Goal: Information Seeking & Learning: Understand process/instructions

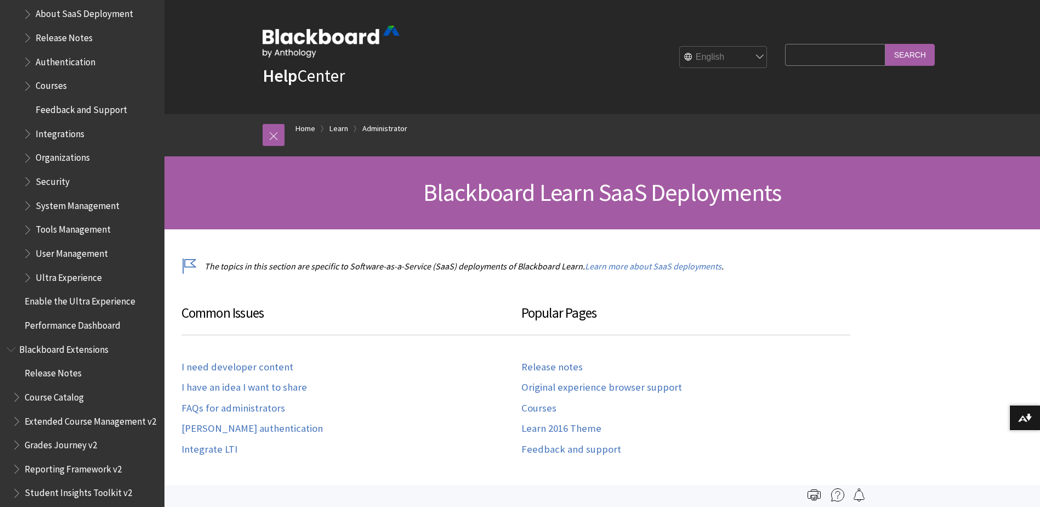
scroll to position [1182, 0]
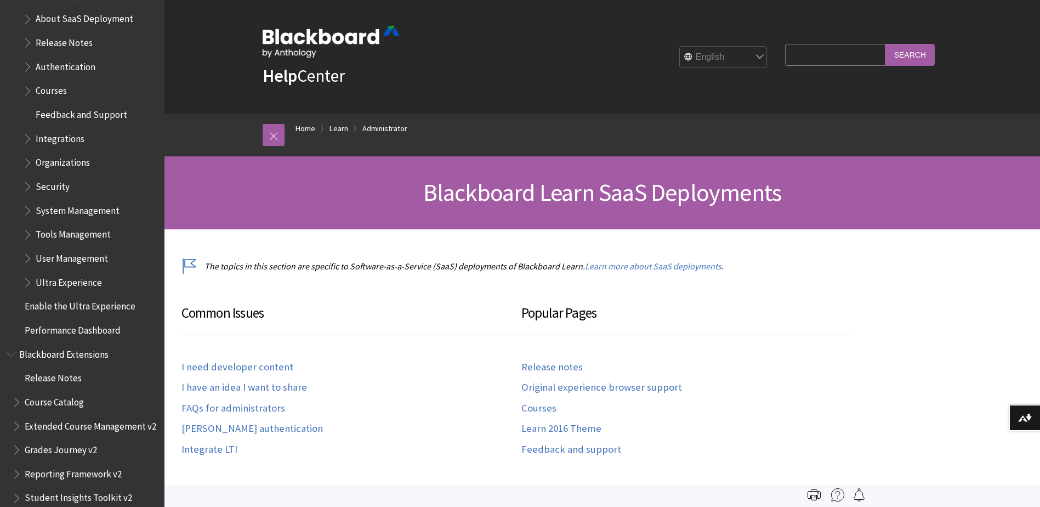
click at [24, 257] on span "Book outline for Blackboard Learn Help" at bounding box center [29, 256] width 12 height 14
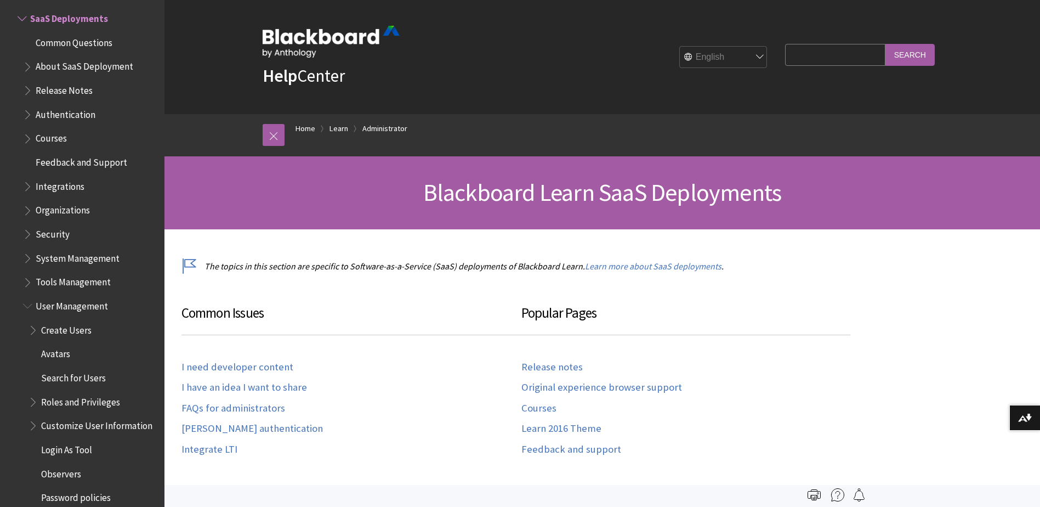
scroll to position [1106, 0]
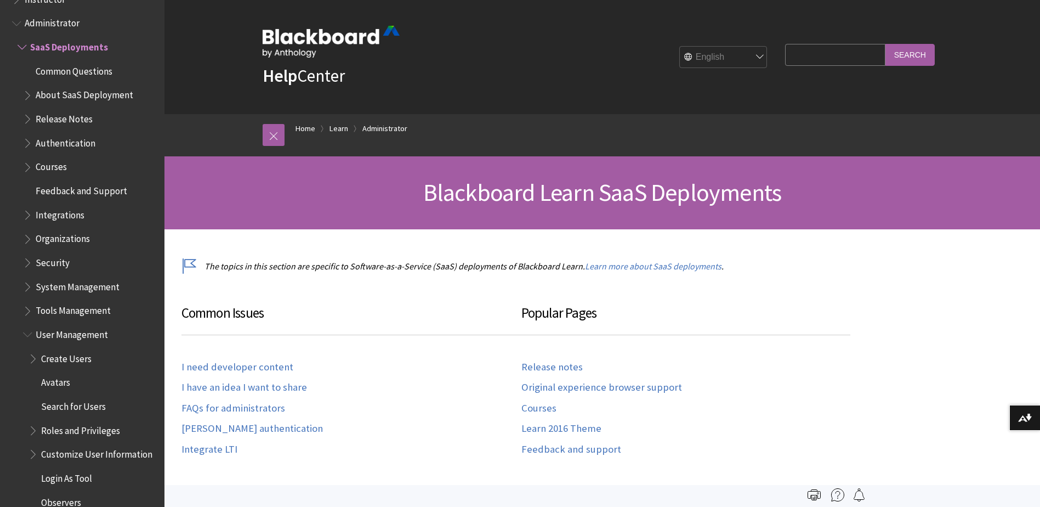
click at [27, 332] on span "Book outline for Blackboard Learn Help" at bounding box center [29, 332] width 12 height 14
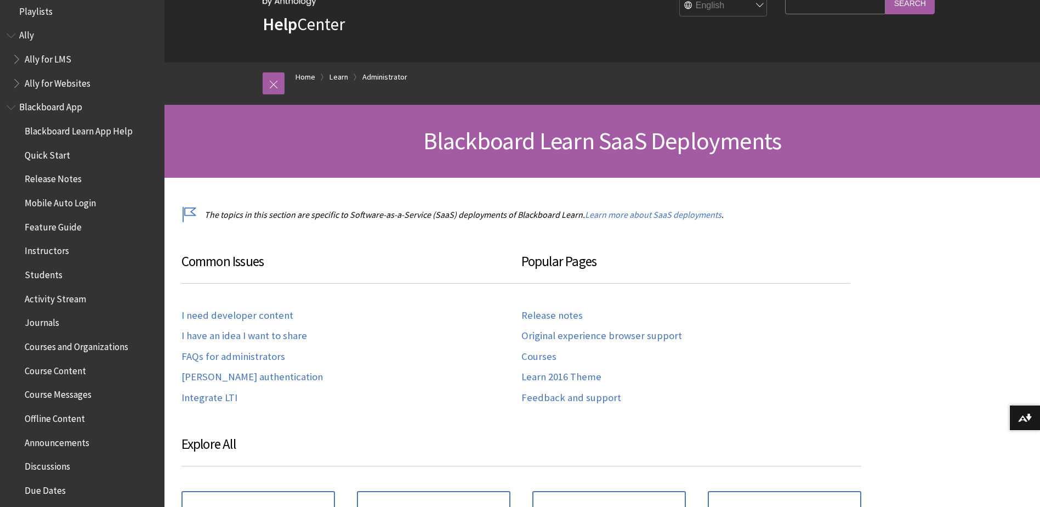
scroll to position [0, 0]
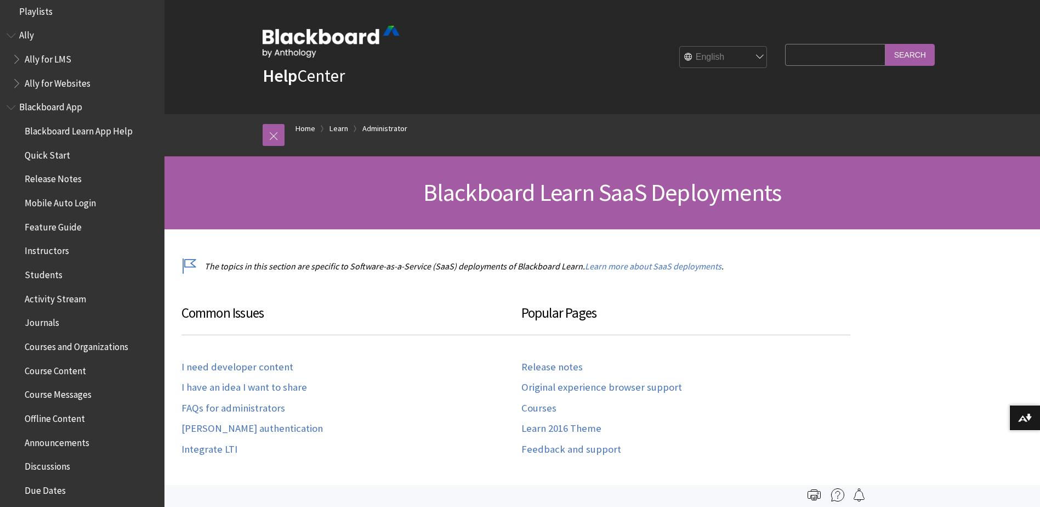
click at [822, 52] on input "Search Query" at bounding box center [835, 54] width 100 height 21
type input "[PERSON_NAME]"
click at [885, 44] on input "Search" at bounding box center [909, 54] width 49 height 21
click at [902, 57] on input "Search" at bounding box center [909, 54] width 49 height 21
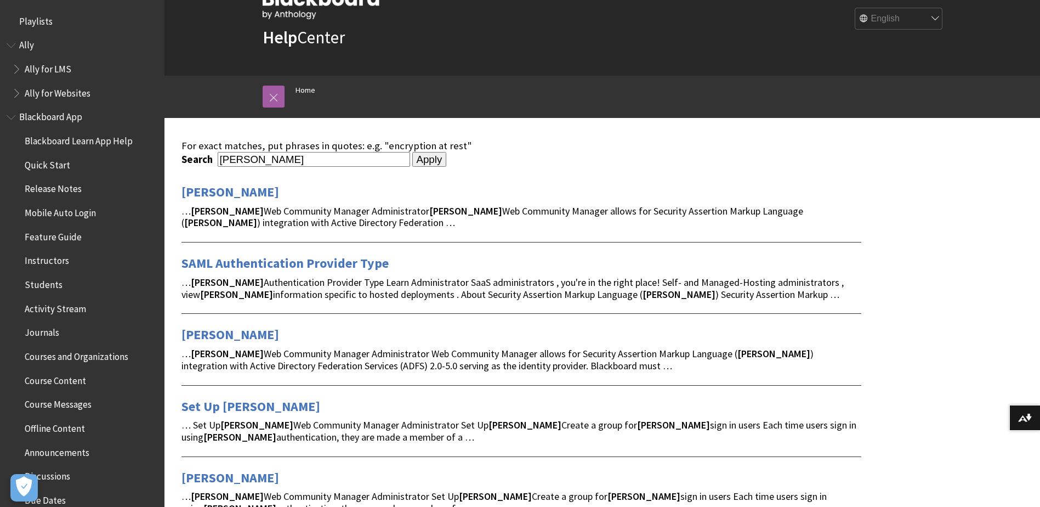
scroll to position [55, 0]
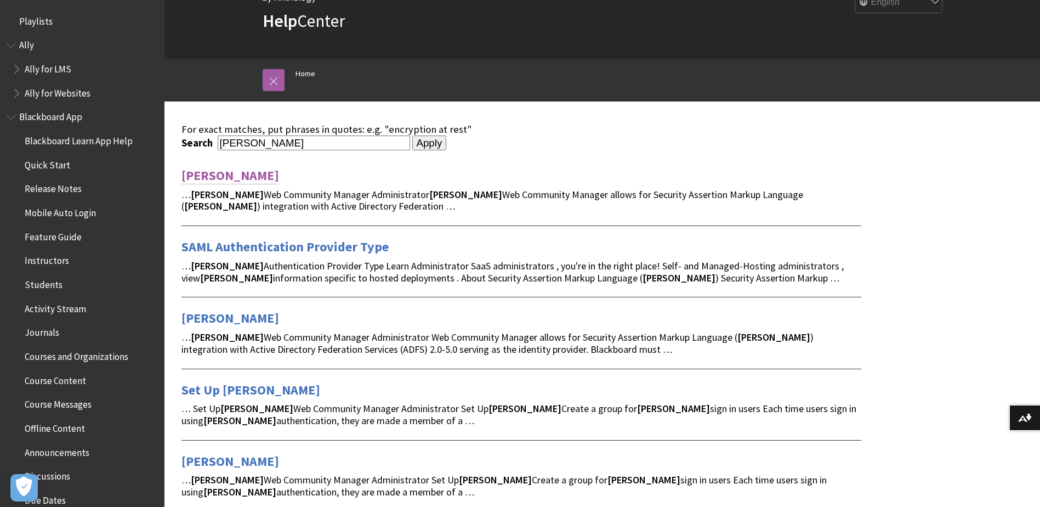
click at [192, 178] on link "[PERSON_NAME]" at bounding box center [230, 176] width 98 height 18
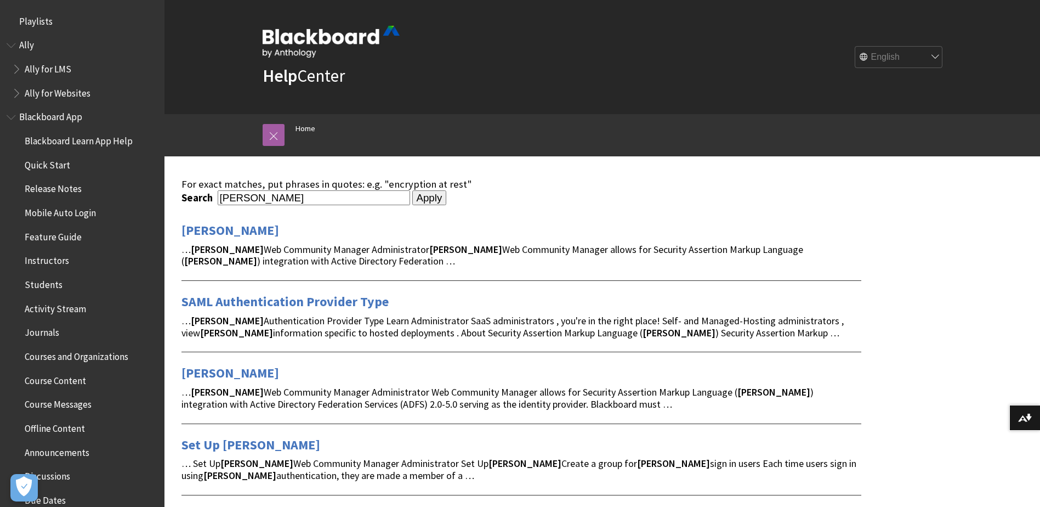
click at [14, 116] on span "Book outline for Blackboard App Help" at bounding box center [13, 115] width 12 height 14
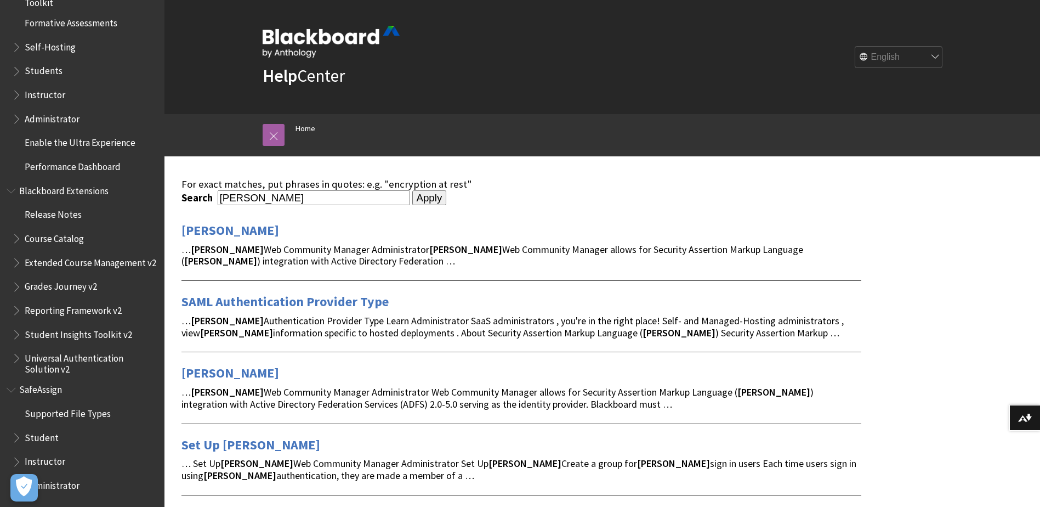
scroll to position [444, 0]
click at [9, 388] on span "Book outline for Blackboard SafeAssign" at bounding box center [13, 387] width 12 height 14
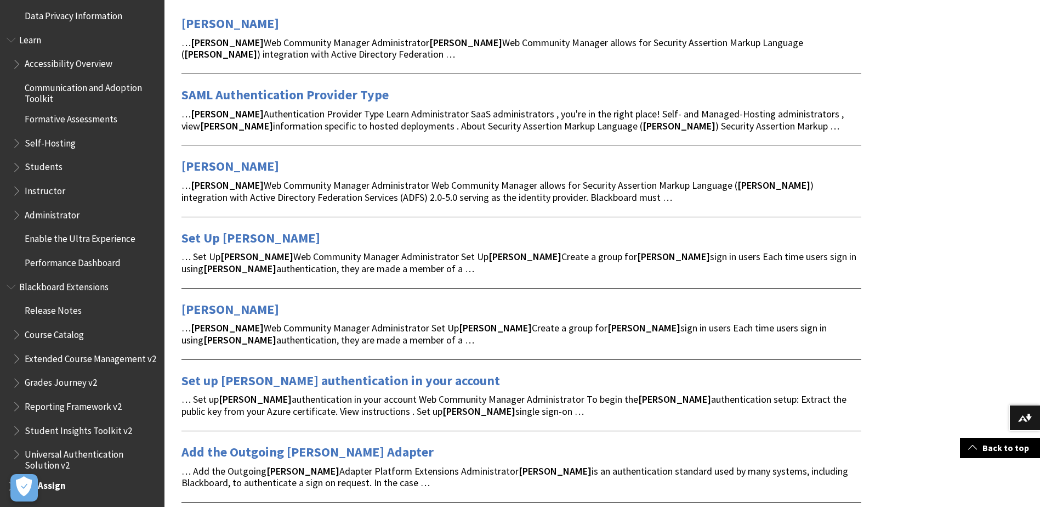
scroll to position [219, 0]
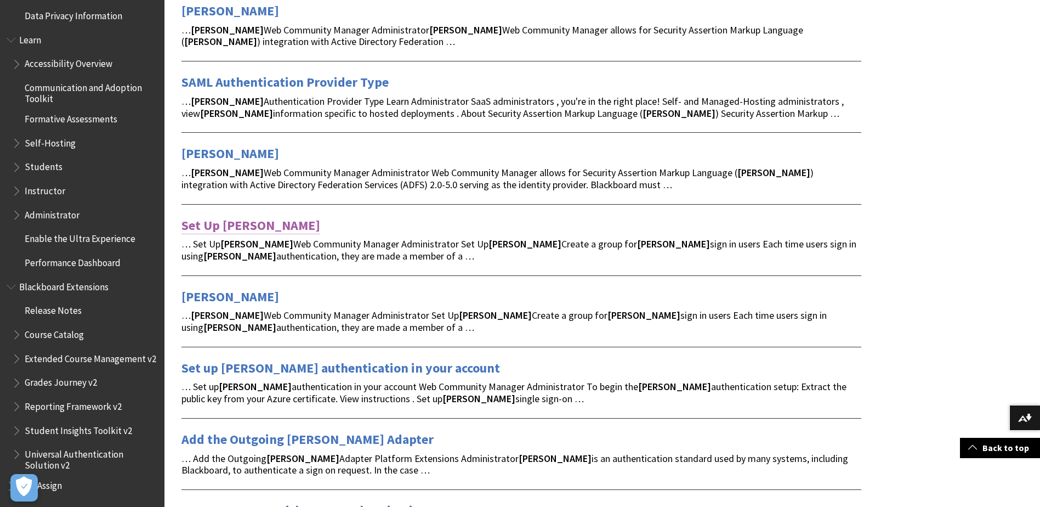
click at [224, 224] on link "Set Up SAML" at bounding box center [250, 226] width 139 height 18
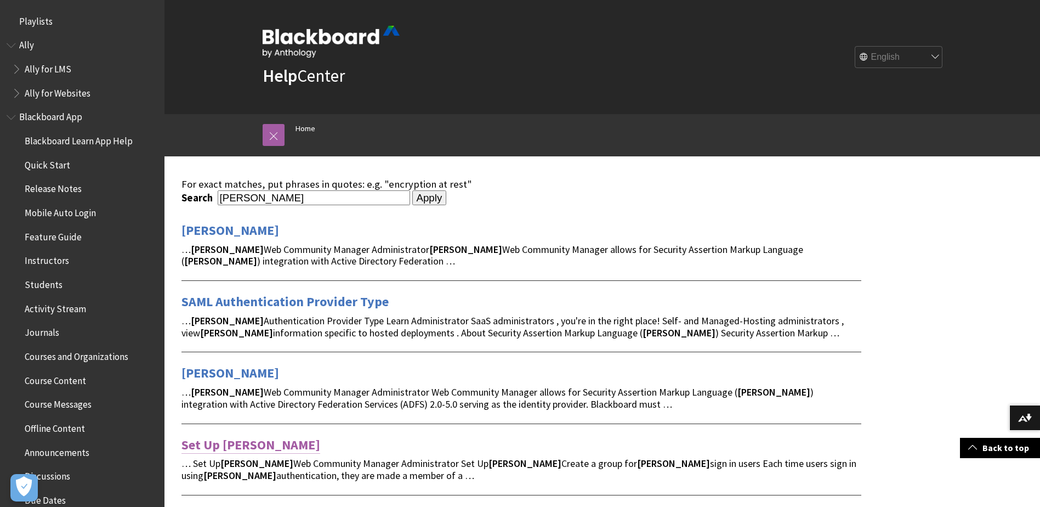
scroll to position [219, 0]
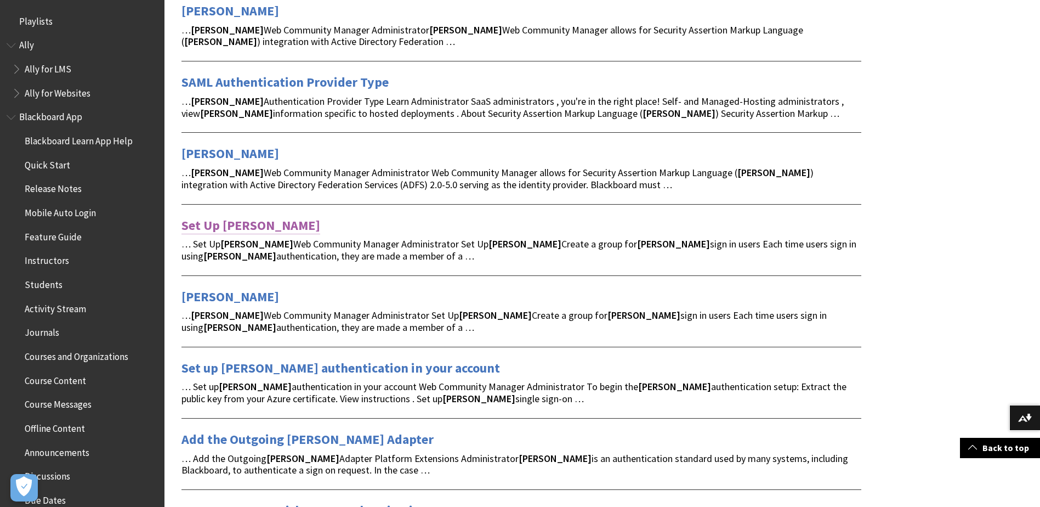
click at [224, 225] on link "Set Up [PERSON_NAME]" at bounding box center [250, 226] width 139 height 18
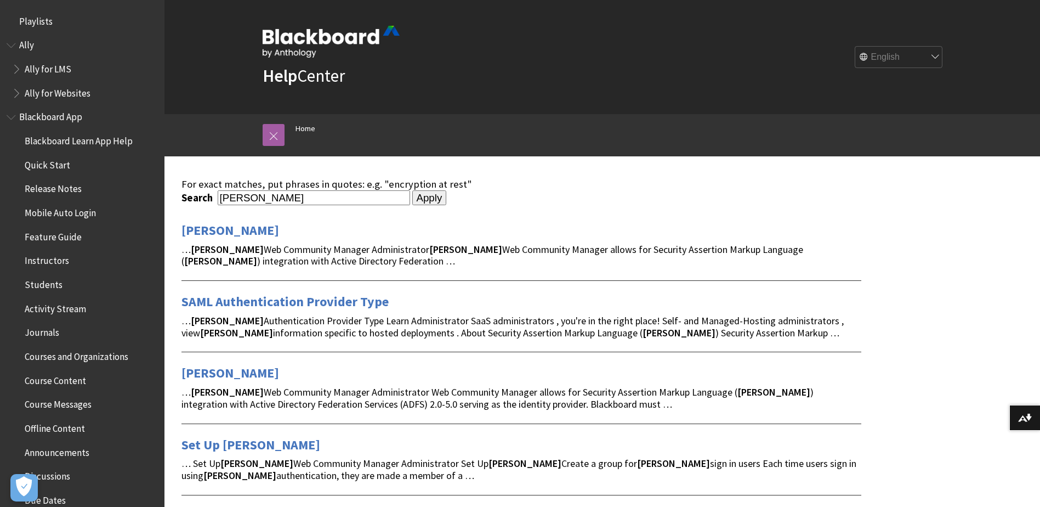
click at [14, 121] on span "Book outline for Blackboard App Help" at bounding box center [13, 115] width 12 height 14
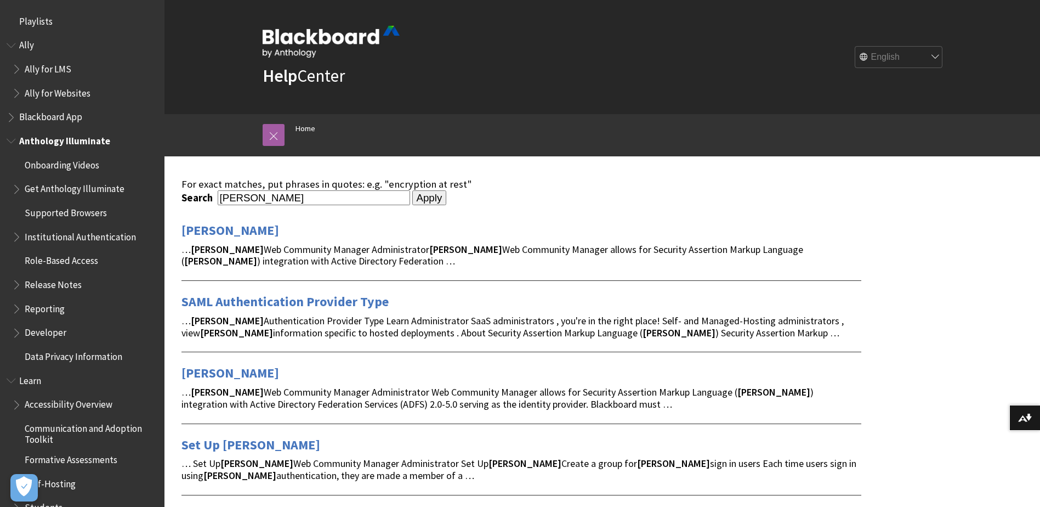
click at [9, 139] on span "Book outline for Anthology Illuminate" at bounding box center [13, 139] width 12 height 14
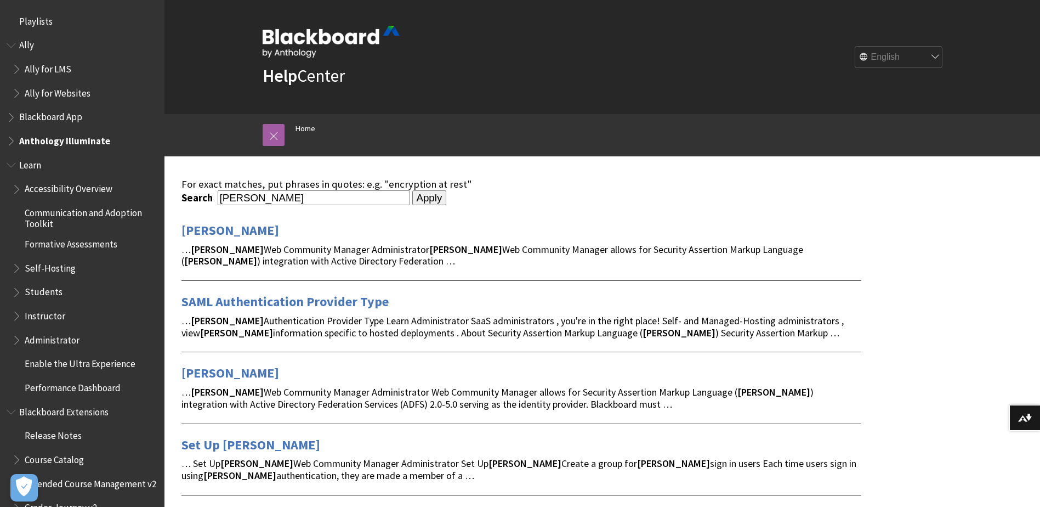
click at [10, 161] on span "Book outline for Blackboard Learn Help" at bounding box center [13, 163] width 12 height 14
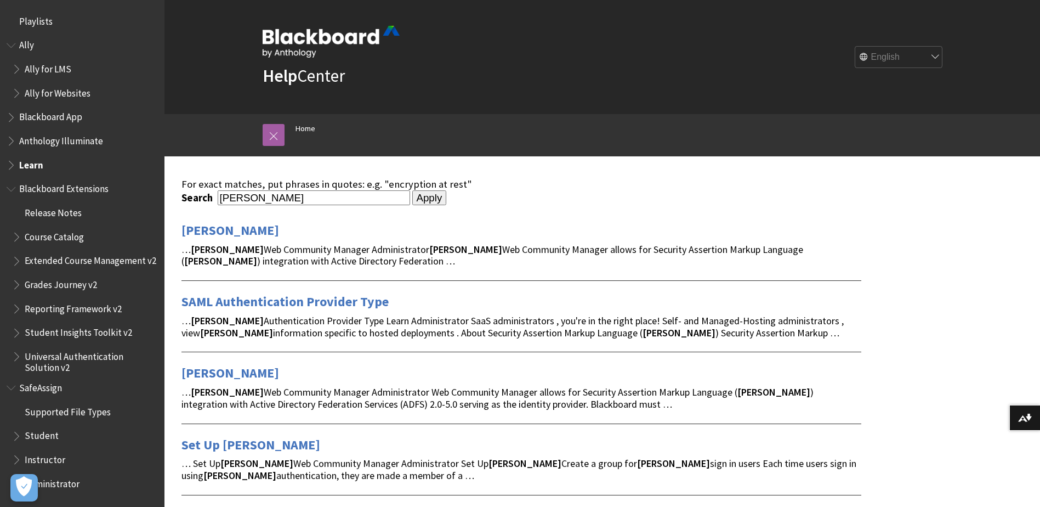
click at [14, 185] on span "Book outline for Blackboard Extensions" at bounding box center [13, 187] width 12 height 14
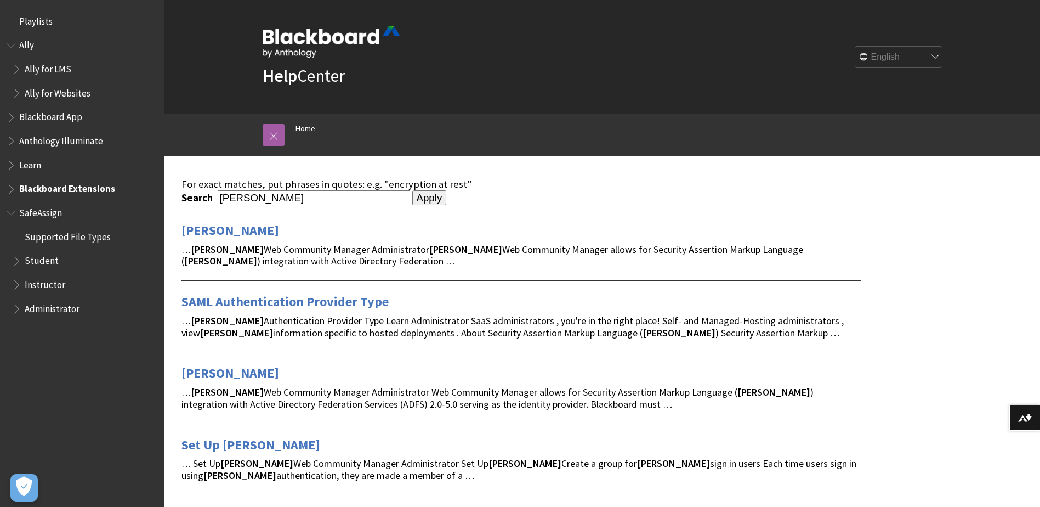
click at [17, 214] on span "Book outline for Blackboard SafeAssign" at bounding box center [13, 210] width 12 height 14
click at [309, 194] on input "[PERSON_NAME]" at bounding box center [314, 197] width 192 height 15
click at [207, 230] on link "SAML" at bounding box center [230, 230] width 98 height 18
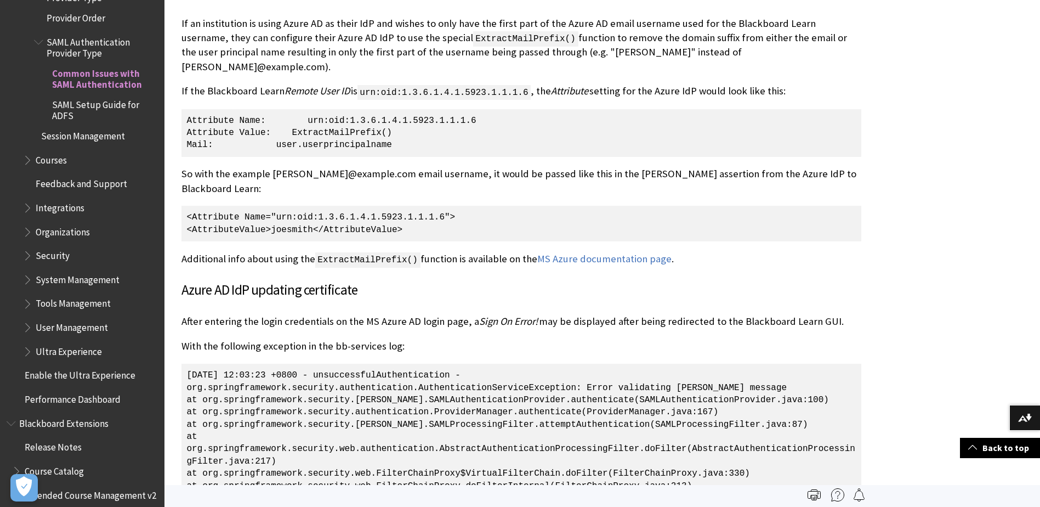
scroll to position [1375, 0]
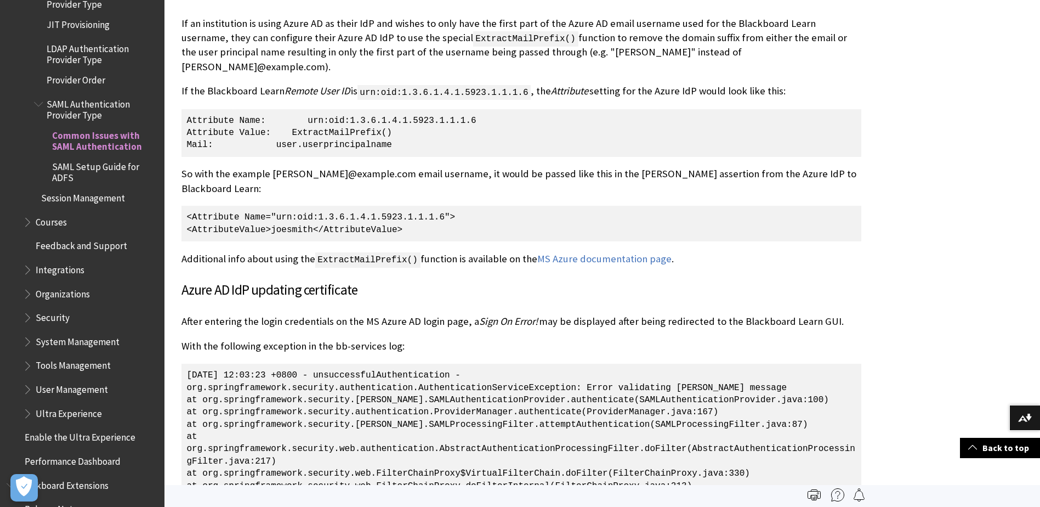
click at [75, 106] on span "SAML Authentication Provider Type" at bounding box center [102, 108] width 110 height 26
click at [94, 106] on span "SAML Authentication Provider Type" at bounding box center [102, 108] width 110 height 26
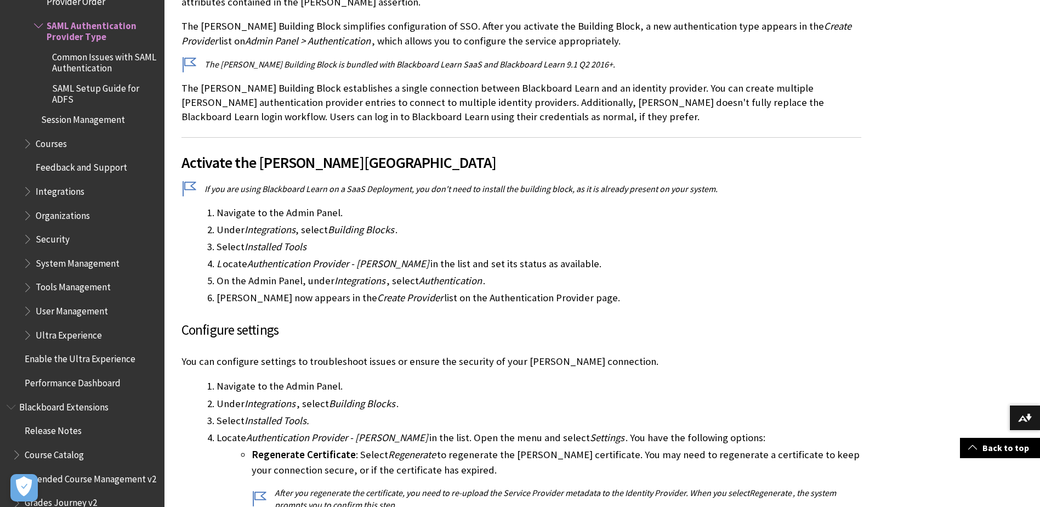
scroll to position [493, 0]
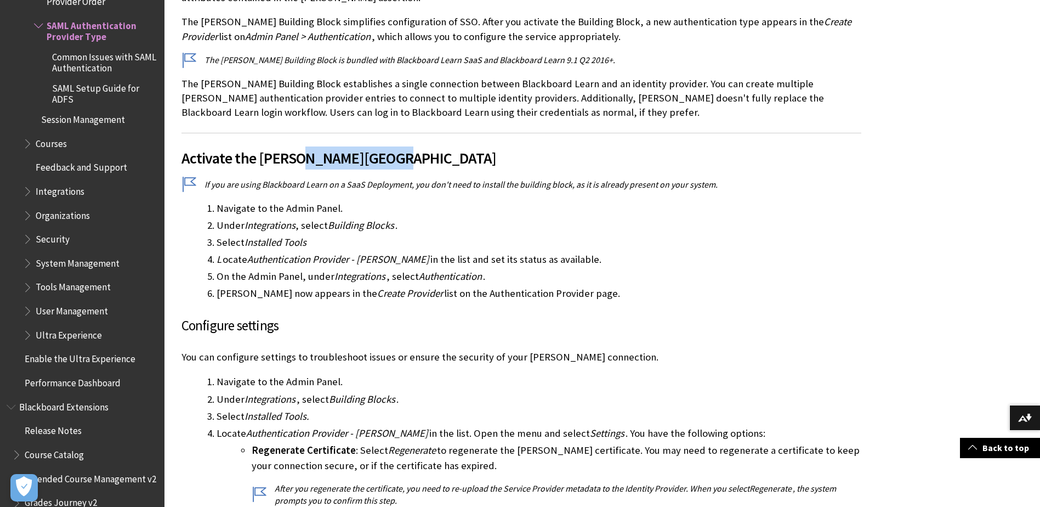
drag, startPoint x: 352, startPoint y: 140, endPoint x: 442, endPoint y: 143, distance: 90.5
click at [442, 146] on span "Activate the [PERSON_NAME][GEOGRAPHIC_DATA]" at bounding box center [521, 157] width 680 height 23
drag, startPoint x: 442, startPoint y: 143, endPoint x: 456, endPoint y: 189, distance: 47.5
click at [456, 201] on li "Navigate to the Admin Panel." at bounding box center [539, 208] width 645 height 15
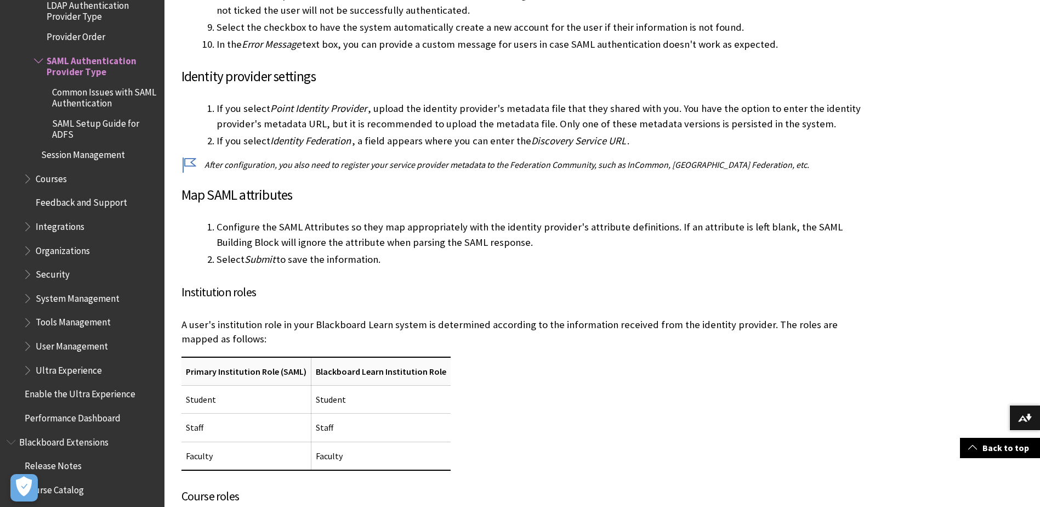
scroll to position [1289, 0]
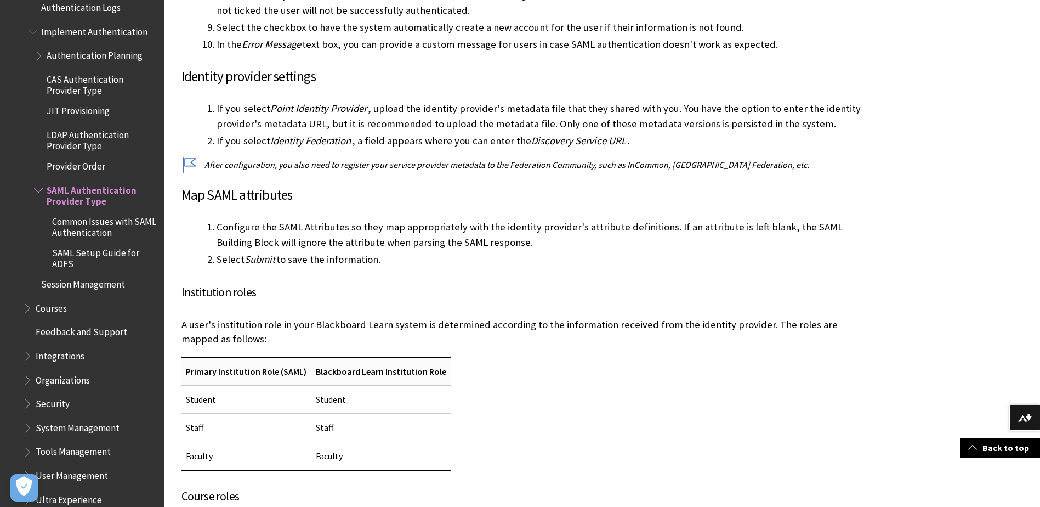
click at [81, 163] on span "Provider Order" at bounding box center [76, 164] width 59 height 15
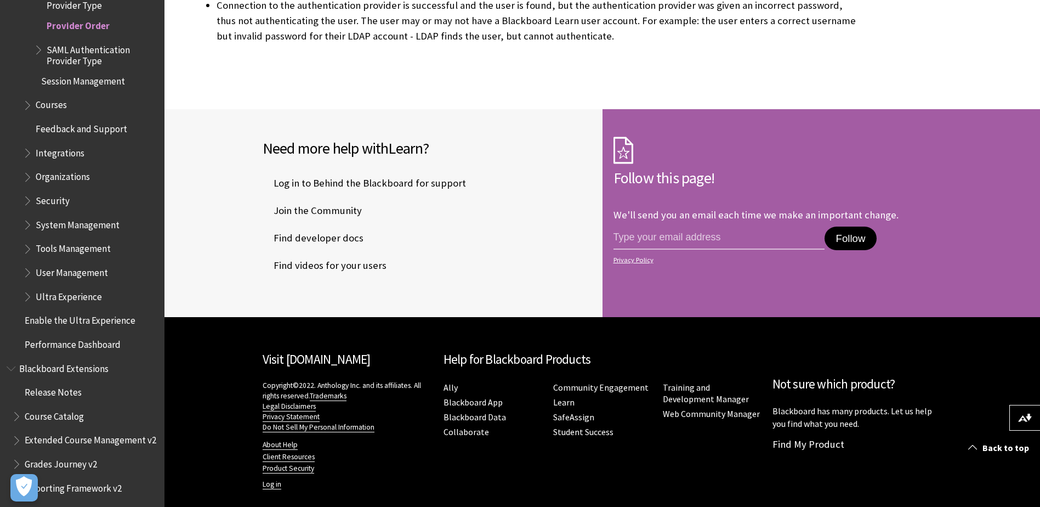
scroll to position [1020, 0]
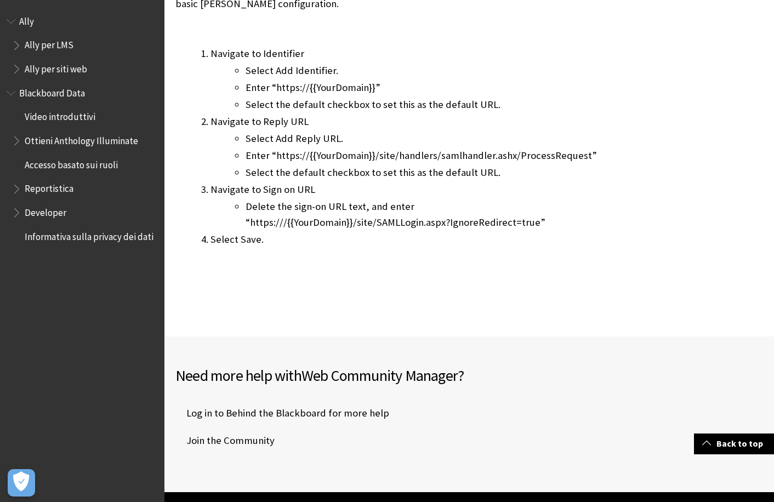
scroll to position [329, 0]
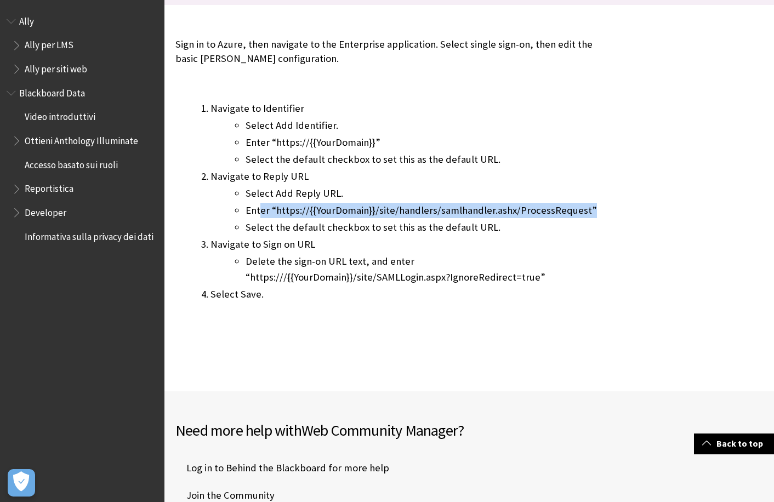
drag, startPoint x: 589, startPoint y: 211, endPoint x: 261, endPoint y: 213, distance: 328.4
click at [261, 213] on li "Enter “https://{{YourDomain}}/site/handlers/samlhandler.ashx/ProcessRequest”" at bounding box center [423, 210] width 355 height 15
click at [384, 335] on div "Sign in to Azure, then navigate to the Enterprise application. Select single si…" at bounding box center [387, 182] width 425 height 310
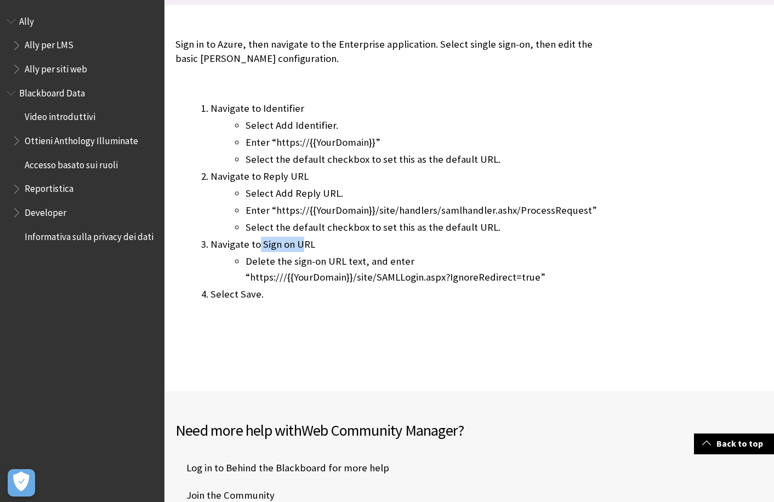
drag, startPoint x: 261, startPoint y: 246, endPoint x: 319, endPoint y: 245, distance: 57.6
click at [319, 245] on li "Navigate to Sign on URL Delete the sign-on URL text, and enter “https:///{{Your…" at bounding box center [406, 261] width 390 height 48
drag, startPoint x: 319, startPoint y: 245, endPoint x: 310, endPoint y: 246, distance: 8.8
click at [321, 245] on li "Navigate to Sign on URL Delete the sign-on URL text, and enter “https:///{{Your…" at bounding box center [406, 261] width 390 height 48
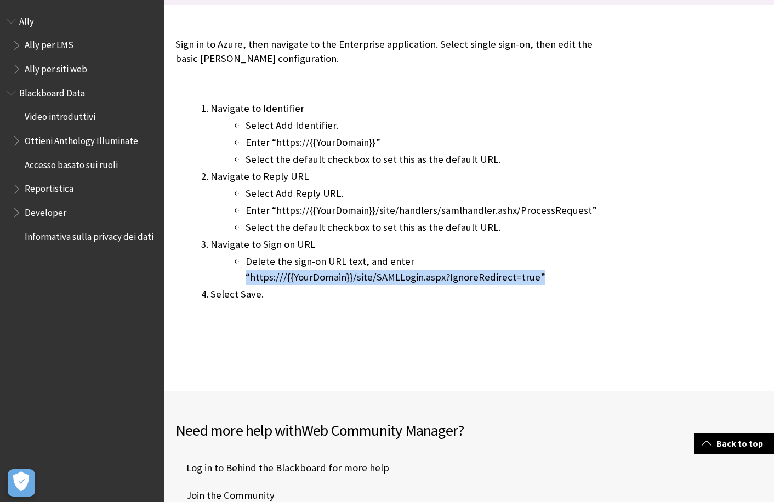
drag, startPoint x: 241, startPoint y: 276, endPoint x: 536, endPoint y: 276, distance: 294.9
click at [536, 276] on ul "Delete the sign-on URL text, and enter “https:///{{YourDomain}}/site/SAMLLogin.…" at bounding box center [406, 269] width 390 height 31
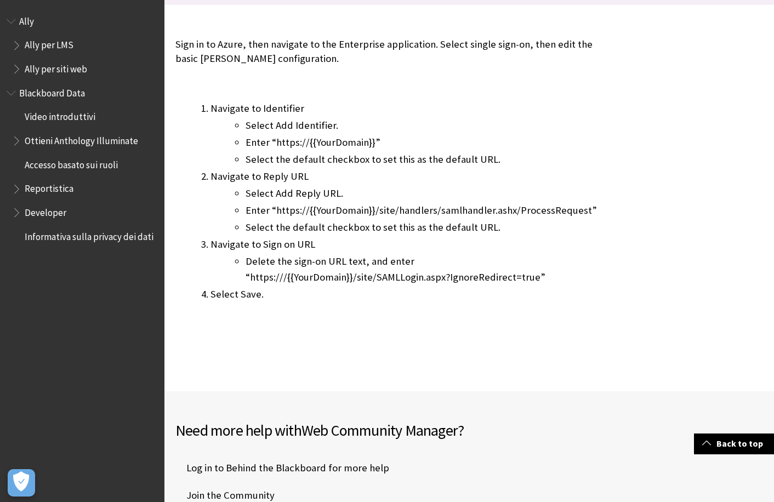
drag, startPoint x: 536, startPoint y: 276, endPoint x: 464, endPoint y: 314, distance: 81.4
click at [464, 314] on p at bounding box center [387, 319] width 425 height 14
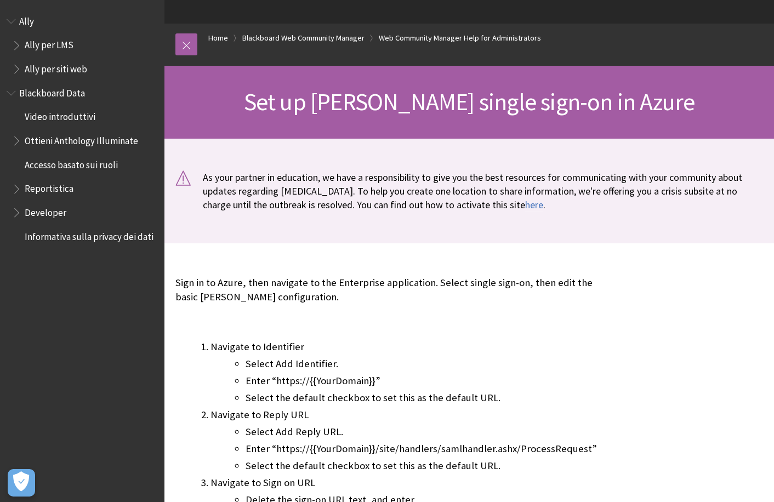
scroll to position [110, 0]
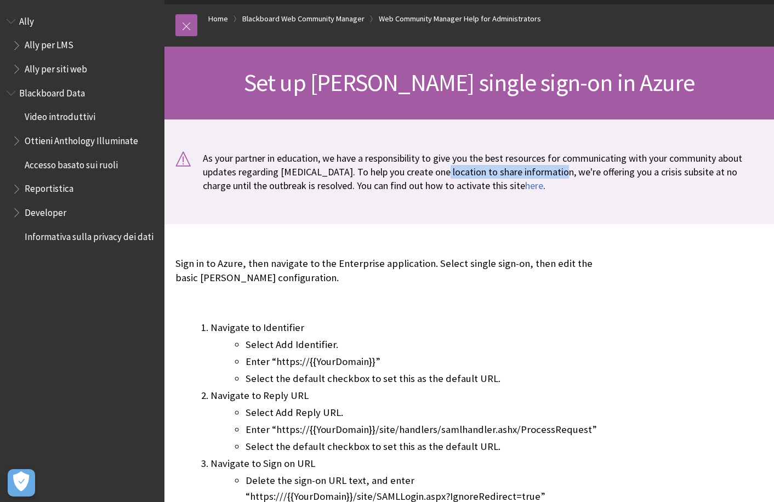
drag, startPoint x: 439, startPoint y: 167, endPoint x: 649, endPoint y: 173, distance: 210.1
click at [640, 173] on p "As your partner in education, we have a responsibility to give you the best res…" at bounding box center [469, 172] width 588 height 42
drag, startPoint x: 649, startPoint y: 173, endPoint x: 589, endPoint y: 186, distance: 61.1
click at [589, 186] on p "As your partner in education, we have a responsibility to give you the best res…" at bounding box center [469, 172] width 588 height 42
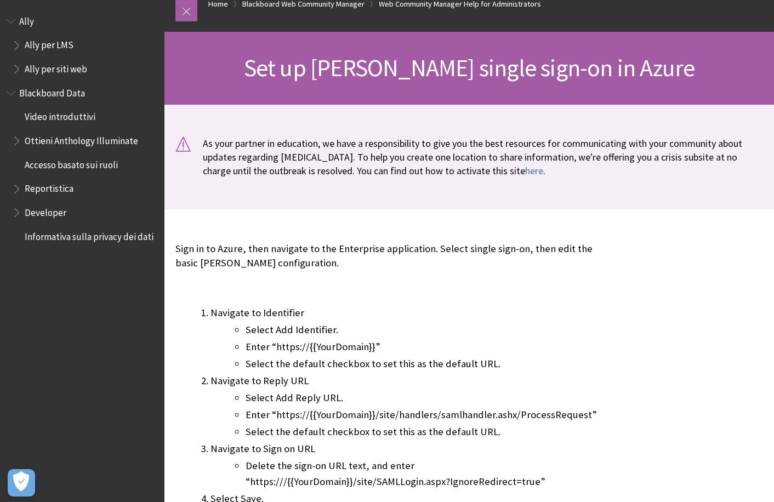
scroll to position [164, 0]
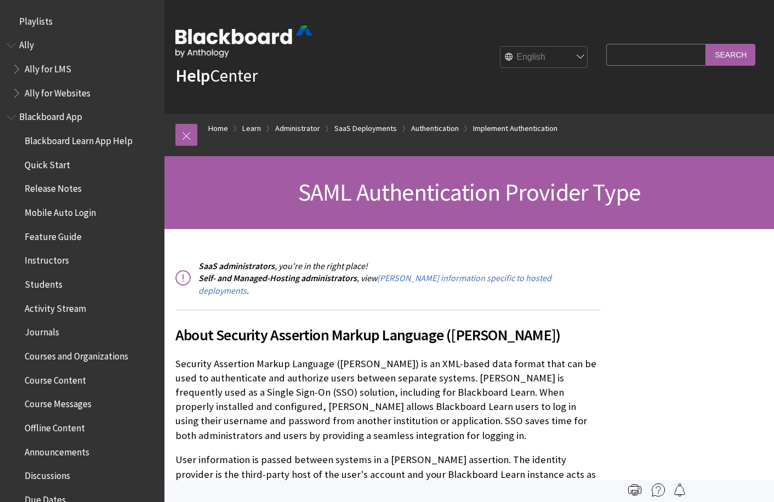
scroll to position [1454, 0]
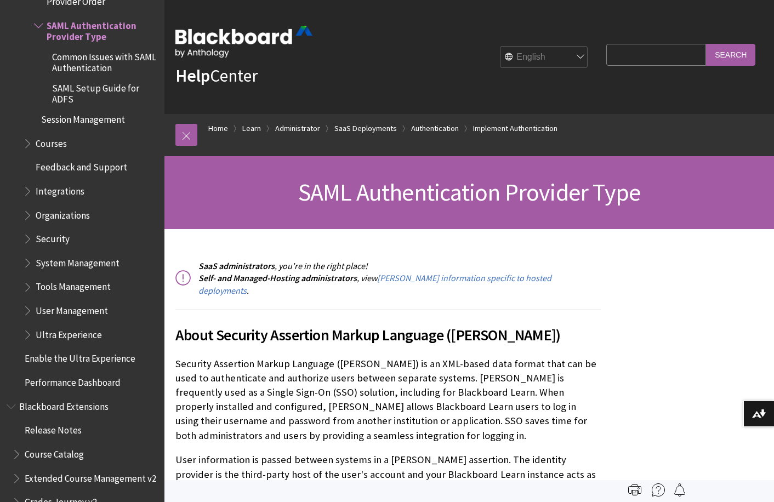
drag, startPoint x: 0, startPoint y: 0, endPoint x: 432, endPoint y: 65, distance: 436.8
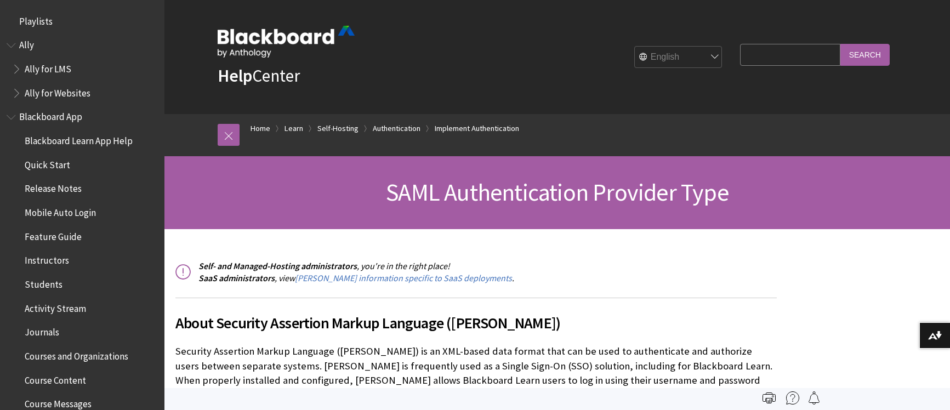
scroll to position [1533, 0]
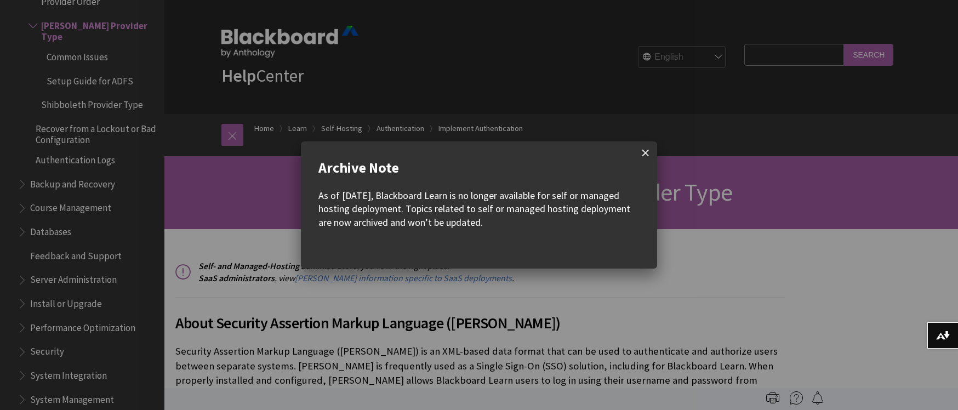
click at [646, 156] on span at bounding box center [645, 152] width 23 height 23
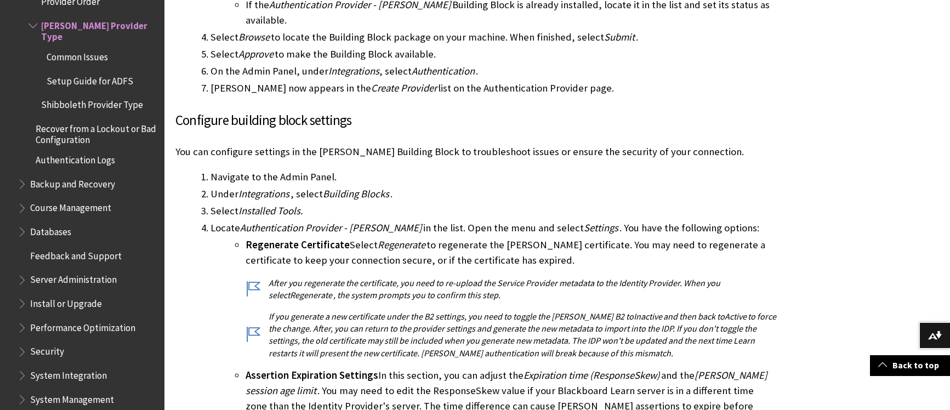
scroll to position [822, 0]
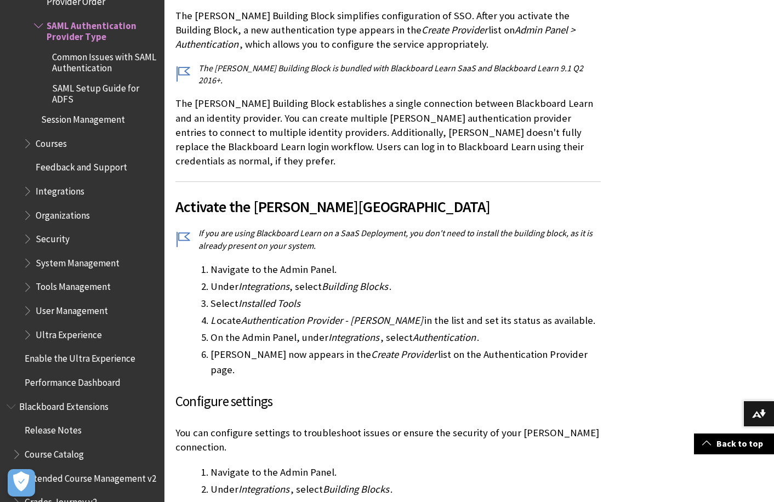
scroll to position [603, 0]
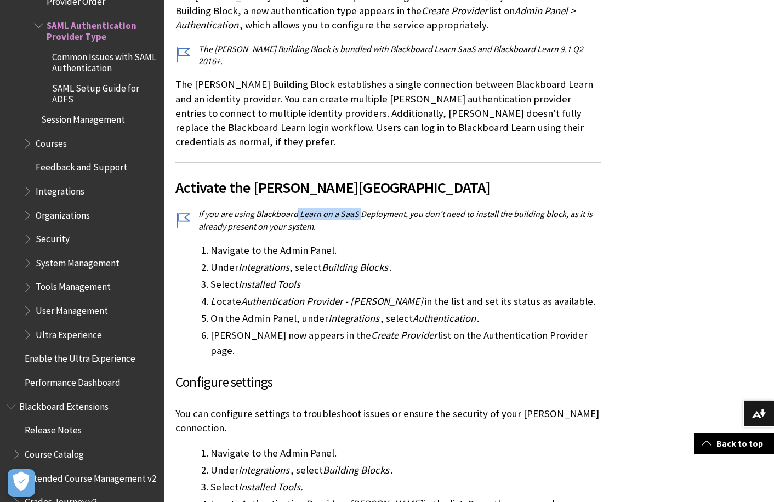
drag, startPoint x: 298, startPoint y: 162, endPoint x: 379, endPoint y: 164, distance: 81.2
click at [379, 208] on p "If you are using Blackboard Learn on a SaaS Deployment, you don't need to insta…" at bounding box center [387, 220] width 425 height 25
drag, startPoint x: 379, startPoint y: 164, endPoint x: 385, endPoint y: 166, distance: 5.7
click at [385, 208] on p "If you are using Blackboard Learn on a SaaS Deployment, you don't need to insta…" at bounding box center [387, 220] width 425 height 25
click at [400, 260] on li "Under Integrations , select Building Blocks ." at bounding box center [406, 267] width 390 height 15
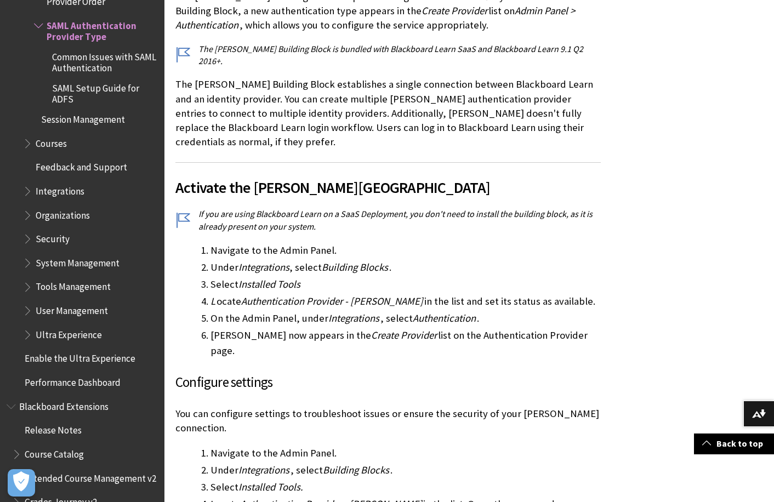
click at [393, 243] on ol "Navigate to the Admin Panel. Under Integrations , select Building Blocks . Sele…" at bounding box center [387, 301] width 425 height 116
drag, startPoint x: 259, startPoint y: 198, endPoint x: 341, endPoint y: 201, distance: 81.7
click at [341, 243] on li "Navigate to the Admin Panel." at bounding box center [406, 250] width 390 height 15
drag, startPoint x: 341, startPoint y: 201, endPoint x: 321, endPoint y: 214, distance: 23.4
click at [321, 260] on li "Under Integrations , select Building Blocks ." at bounding box center [406, 267] width 390 height 15
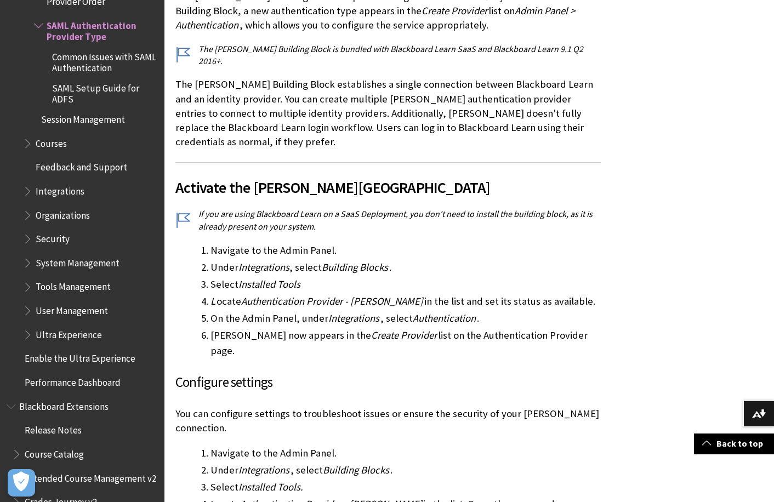
drag, startPoint x: 321, startPoint y: 214, endPoint x: 310, endPoint y: 239, distance: 27.7
click at [310, 243] on ol "Navigate to the Admin Panel. Under Integrations , select Building Blocks . Sele…" at bounding box center [387, 301] width 425 height 116
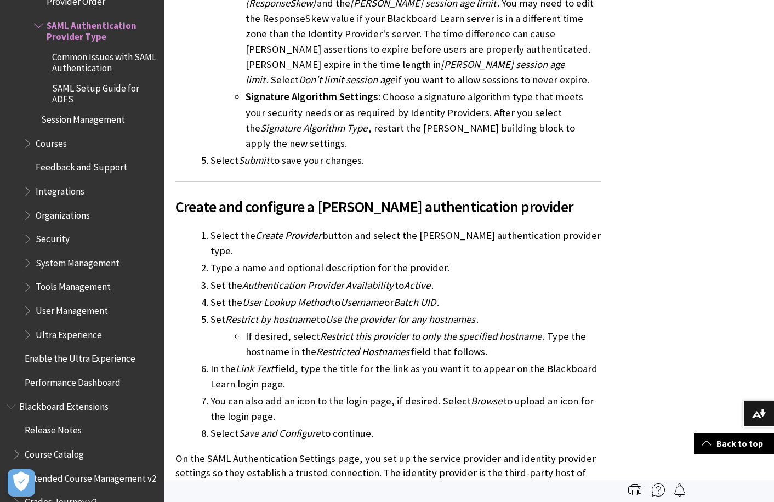
scroll to position [1316, 0]
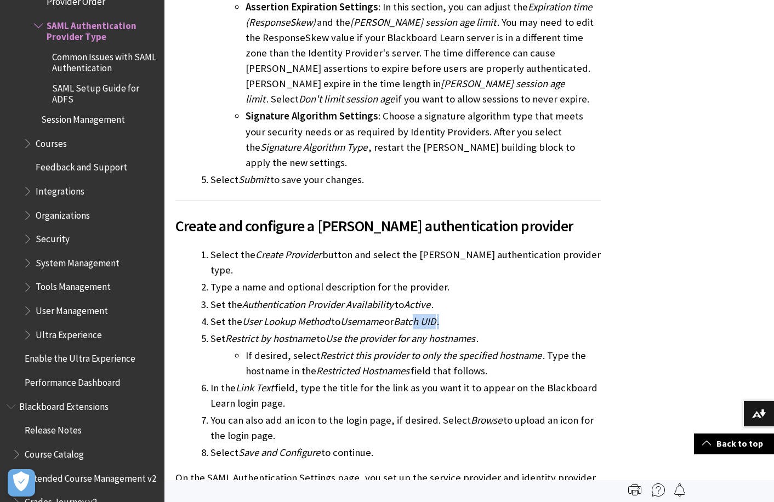
drag, startPoint x: 457, startPoint y: 226, endPoint x: 419, endPoint y: 223, distance: 38.0
click at [419, 314] on li "Set the User Lookup Method to Username or Batch UID ." at bounding box center [406, 321] width 390 height 15
drag, startPoint x: 254, startPoint y: 225, endPoint x: 391, endPoint y: 220, distance: 137.7
click at [391, 314] on li "Set the User Lookup Method to Username or Batch UID ." at bounding box center [406, 321] width 390 height 15
drag, startPoint x: 391, startPoint y: 220, endPoint x: 386, endPoint y: 242, distance: 23.0
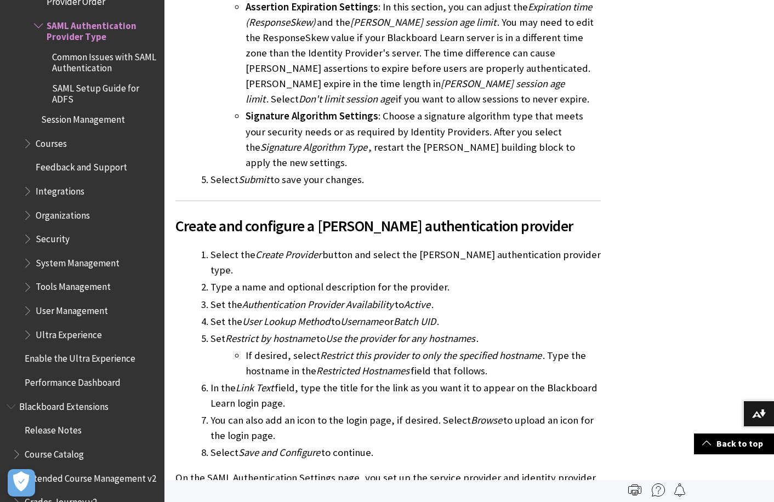
click at [386, 332] on span "Use the provider for any hostnames" at bounding box center [401, 338] width 150 height 13
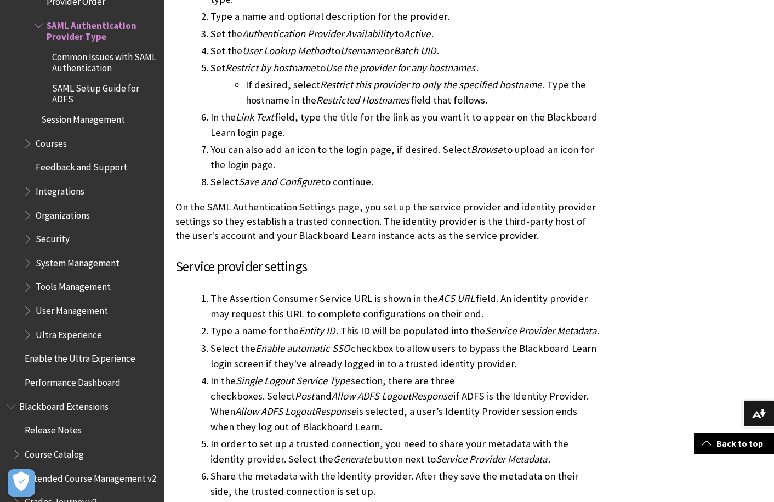
scroll to position [1590, 0]
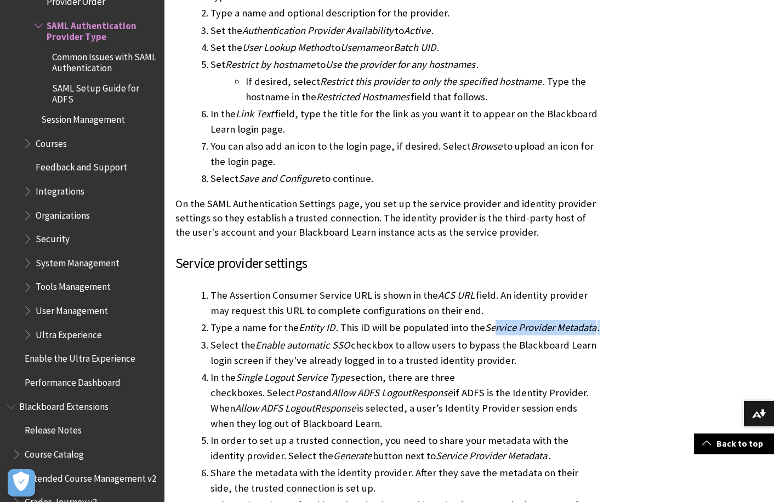
drag, startPoint x: 601, startPoint y: 231, endPoint x: 492, endPoint y: 230, distance: 109.6
click at [492, 230] on div "SaaS administrators , you're in the right place! Self- and Managed-Hosting admi…" at bounding box center [387, 496] width 447 height 3714
drag, startPoint x: 492, startPoint y: 230, endPoint x: 435, endPoint y: 246, distance: 59.0
click at [454, 338] on li "Select the Enable automatic SSO checkbox to allow users to bypass the Blackboar…" at bounding box center [406, 353] width 390 height 31
drag, startPoint x: 313, startPoint y: 236, endPoint x: 422, endPoint y: 235, distance: 108.6
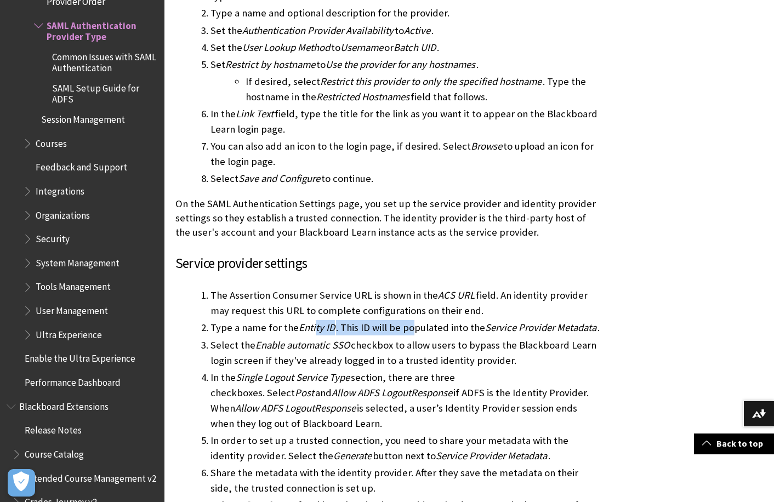
click at [411, 320] on li "Type a name for the Entity ID . This ID will be populated into the Service Prov…" at bounding box center [406, 327] width 390 height 15
drag, startPoint x: 422, startPoint y: 235, endPoint x: 410, endPoint y: 235, distance: 11.5
click at [442, 320] on li "Type a name for the Entity ID . This ID will be populated into the Service Prov…" at bounding box center [406, 327] width 390 height 15
drag, startPoint x: 383, startPoint y: 234, endPoint x: 459, endPoint y: 232, distance: 75.7
click at [458, 320] on li "Type a name for the Entity ID . This ID will be populated into the Service Prov…" at bounding box center [406, 327] width 390 height 15
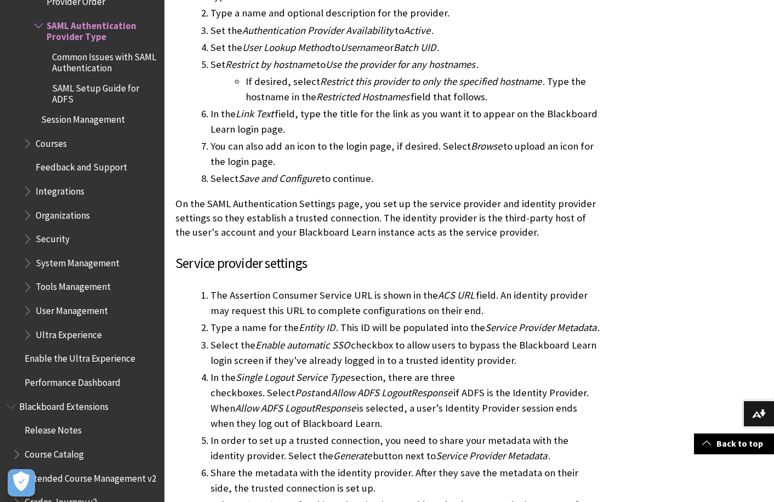
click at [461, 320] on li "Type a name for the Entity ID . This ID will be populated into the Service Prov…" at bounding box center [406, 327] width 390 height 15
drag, startPoint x: 405, startPoint y: 230, endPoint x: 490, endPoint y: 230, distance: 84.4
click at [488, 320] on li "Type a name for the Entity ID . This ID will be populated into the Service Prov…" at bounding box center [406, 327] width 390 height 15
click at [494, 321] on span "Service Provider Metadata" at bounding box center [540, 327] width 111 height 13
drag, startPoint x: 471, startPoint y: 235, endPoint x: 548, endPoint y: 230, distance: 76.9
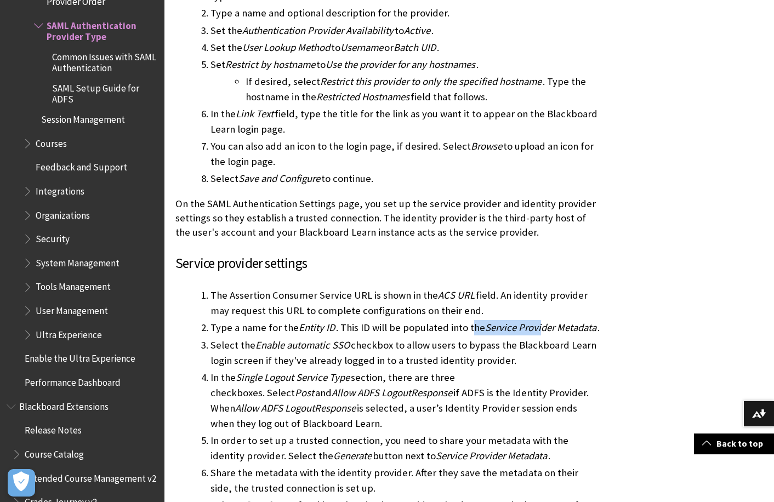
click at [548, 320] on li "Type a name for the Entity ID . This ID will be populated into the Service Prov…" at bounding box center [406, 327] width 390 height 15
drag, startPoint x: 548, startPoint y: 230, endPoint x: 544, endPoint y: 252, distance: 21.7
click at [543, 338] on li "Select the Enable automatic SSO checkbox to allow users to bypass the Blackboar…" at bounding box center [406, 353] width 390 height 31
click at [344, 370] on li "In the Single Logout Service Type section, there are three checkboxes. Select P…" at bounding box center [406, 400] width 390 height 61
drag, startPoint x: 272, startPoint y: 232, endPoint x: 348, endPoint y: 235, distance: 75.7
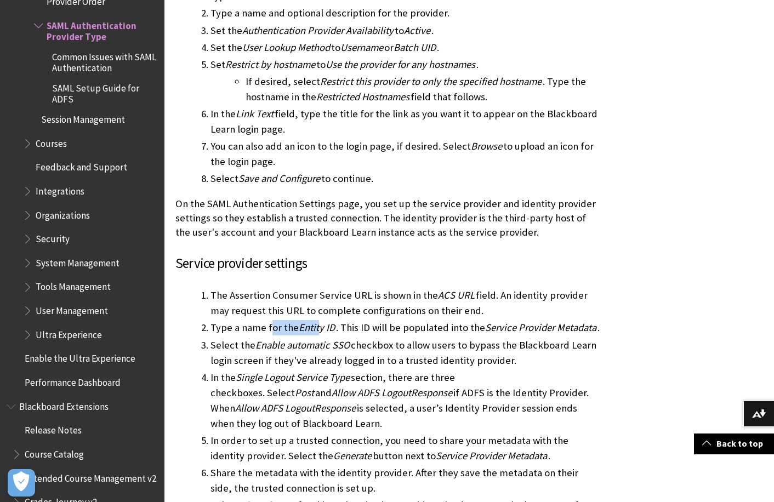
click at [344, 320] on li "Type a name for the Entity ID . This ID will be populated into the Service Prov…" at bounding box center [406, 327] width 390 height 15
drag, startPoint x: 348, startPoint y: 235, endPoint x: 355, endPoint y: 237, distance: 7.5
click at [356, 320] on li "Type a name for the Entity ID . This ID will be populated into the Service Prov…" at bounding box center [406, 327] width 390 height 15
drag, startPoint x: 455, startPoint y: 232, endPoint x: 538, endPoint y: 233, distance: 83.3
click at [537, 320] on li "Type a name for the Entity ID . This ID will be populated into the Service Prov…" at bounding box center [406, 327] width 390 height 15
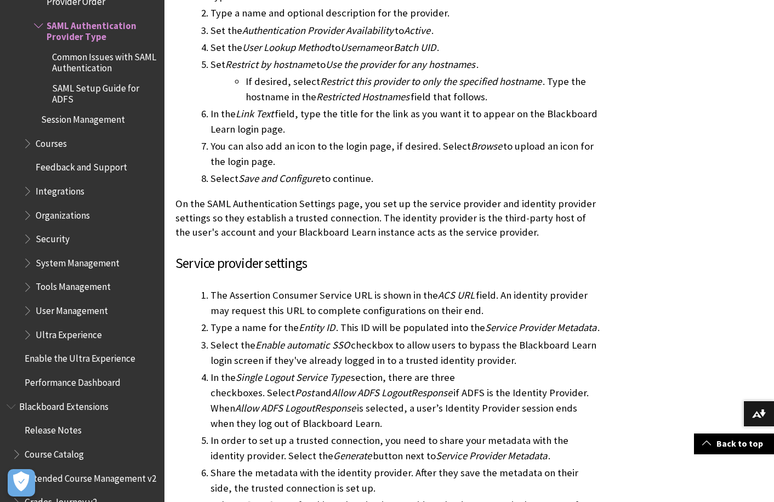
drag, startPoint x: 538, startPoint y: 233, endPoint x: 521, endPoint y: 243, distance: 19.9
click at [521, 338] on li "Select the Enable automatic SSO checkbox to allow users to bypass the Blackboar…" at bounding box center [406, 353] width 390 height 31
drag, startPoint x: 600, startPoint y: 232, endPoint x: 524, endPoint y: 229, distance: 75.7
click at [524, 320] on li "Type a name for the Entity ID . This ID will be populated into the Service Prov…" at bounding box center [406, 327] width 390 height 15
drag, startPoint x: 524, startPoint y: 229, endPoint x: 537, endPoint y: 257, distance: 30.9
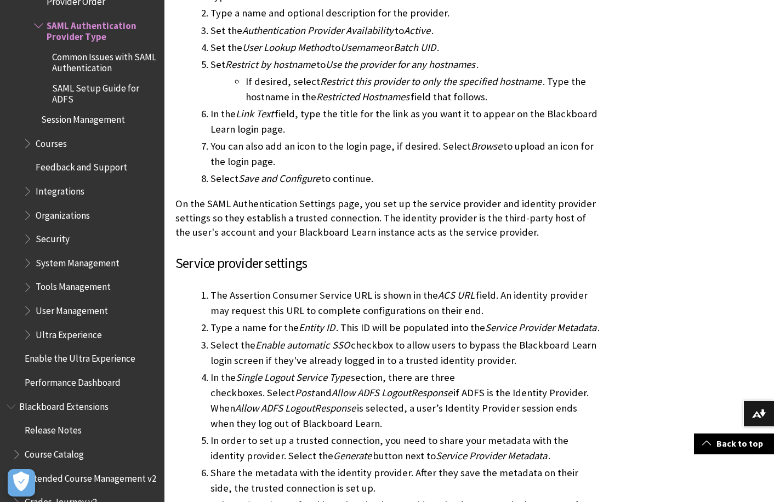
click at [500, 338] on li "Select the Enable automatic SSO checkbox to allow users to bypass the Blackboar…" at bounding box center [406, 353] width 390 height 31
click at [468, 338] on li "Select the Enable automatic SSO checkbox to allow users to bypass the Blackboar…" at bounding box center [406, 353] width 390 height 31
click at [377, 253] on h3 "Service provider settings" at bounding box center [387, 263] width 425 height 21
click at [302, 339] on span "Enable automatic SSO" at bounding box center [302, 345] width 94 height 13
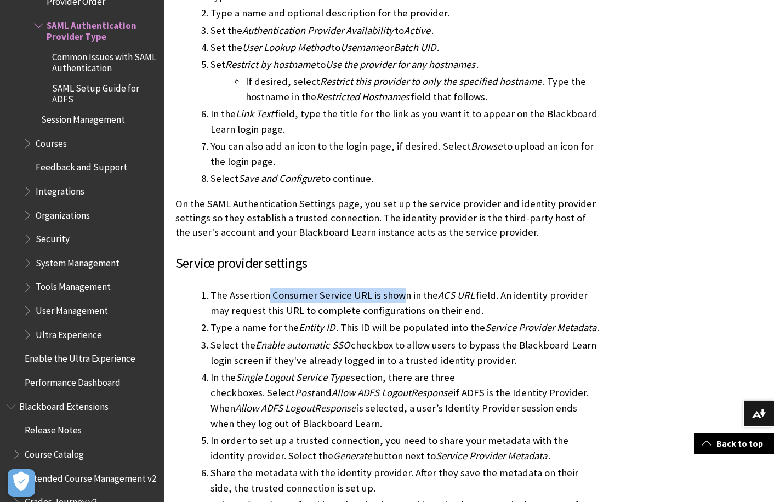
drag, startPoint x: 266, startPoint y: 196, endPoint x: 420, endPoint y: 200, distance: 154.1
click at [416, 288] on li "The Assertion Consumer Service URL is shown in the ACS URL field. An identity p…" at bounding box center [406, 303] width 390 height 31
drag, startPoint x: 420, startPoint y: 200, endPoint x: 429, endPoint y: 203, distance: 9.1
click at [432, 288] on li "The Assertion Consumer Service URL is shown in the ACS URL field. An identity p…" at bounding box center [406, 303] width 390 height 31
drag, startPoint x: 360, startPoint y: 228, endPoint x: 432, endPoint y: 226, distance: 71.8
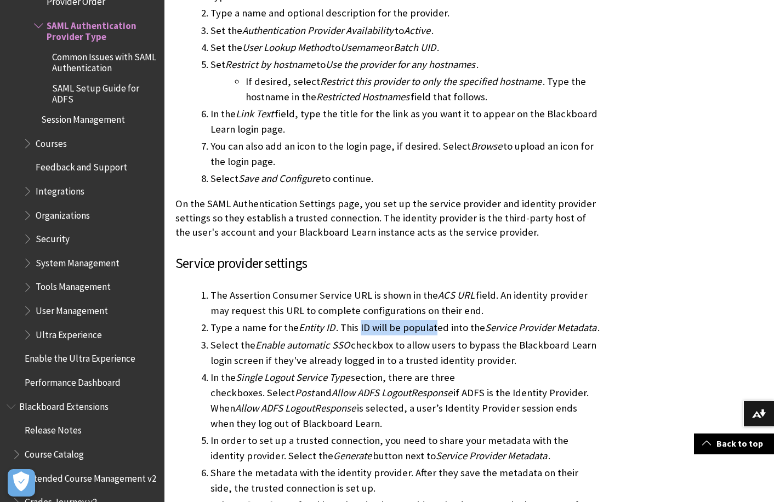
click at [432, 320] on li "Type a name for the Entity ID . This ID will be populated into the Service Prov…" at bounding box center [406, 327] width 390 height 15
drag, startPoint x: 432, startPoint y: 226, endPoint x: 431, endPoint y: 231, distance: 5.5
click at [456, 320] on li "Type a name for the Entity ID . This ID will be populated into the Service Prov…" at bounding box center [406, 327] width 390 height 15
click at [413, 320] on li "Type a name for the Entity ID . This ID will be populated into the Service Prov…" at bounding box center [406, 327] width 390 height 15
drag, startPoint x: 422, startPoint y: 229, endPoint x: 491, endPoint y: 228, distance: 69.1
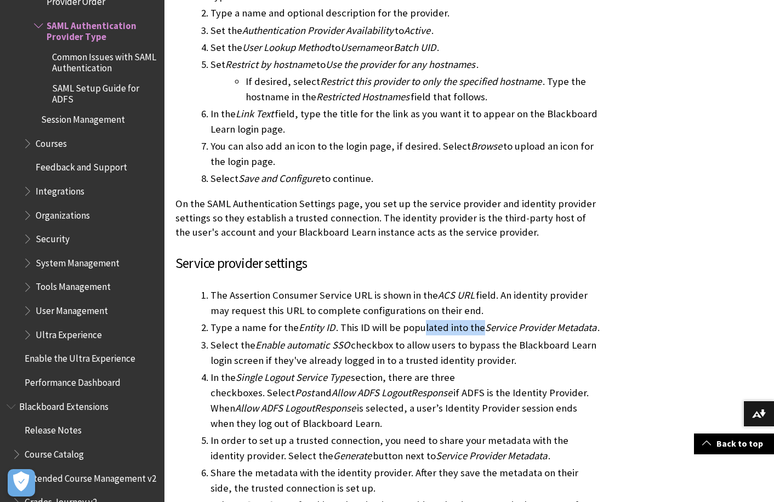
click at [485, 320] on li "Type a name for the Entity ID . This ID will be populated into the Service Prov…" at bounding box center [406, 327] width 390 height 15
drag, startPoint x: 491, startPoint y: 228, endPoint x: 504, endPoint y: 239, distance: 17.6
click at [502, 338] on li "Select the Enable automatic SSO checkbox to allow users to bypass the Blackboar…" at bounding box center [406, 353] width 390 height 31
drag, startPoint x: 504, startPoint y: 239, endPoint x: 342, endPoint y: 228, distance: 162.6
click at [342, 228] on div "SaaS administrators , you're in the right place! Self- and Managed-Hosting admi…" at bounding box center [387, 496] width 447 height 3714
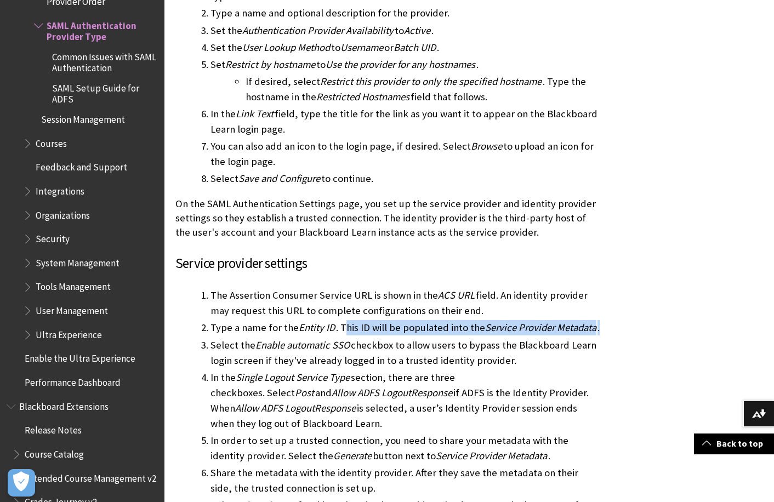
drag, startPoint x: 342, startPoint y: 228, endPoint x: 475, endPoint y: 231, distance: 133.3
click at [475, 320] on li "Type a name for the Entity ID . This ID will be populated into the Service Prov…" at bounding box center [406, 327] width 390 height 15
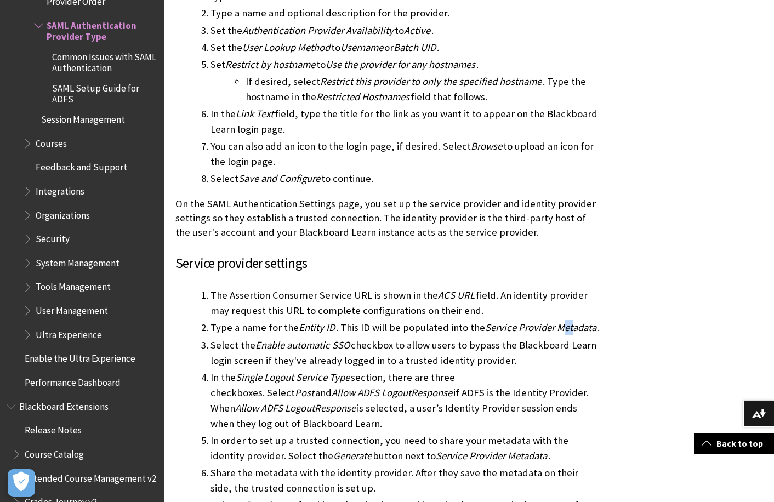
drag, startPoint x: 563, startPoint y: 235, endPoint x: 583, endPoint y: 232, distance: 19.9
click at [583, 321] on span "Service Provider Metadata" at bounding box center [540, 327] width 111 height 13
drag, startPoint x: 583, startPoint y: 232, endPoint x: 400, endPoint y: 231, distance: 182.6
click at [543, 338] on li "Select the Enable automatic SSO checkbox to allow users to bypass the Blackboar…" at bounding box center [406, 353] width 390 height 31
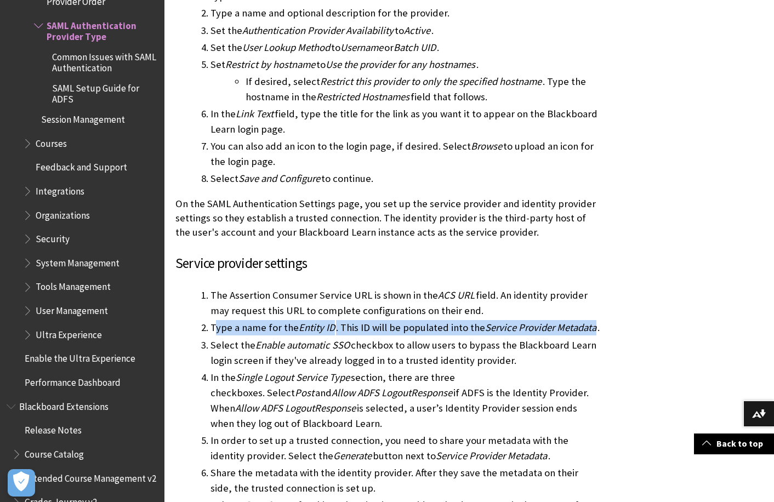
drag, startPoint x: 213, startPoint y: 229, endPoint x: 594, endPoint y: 234, distance: 380.5
click at [594, 320] on li "Type a name for the Entity ID . This ID will be populated into the Service Prov…" at bounding box center [406, 327] width 390 height 15
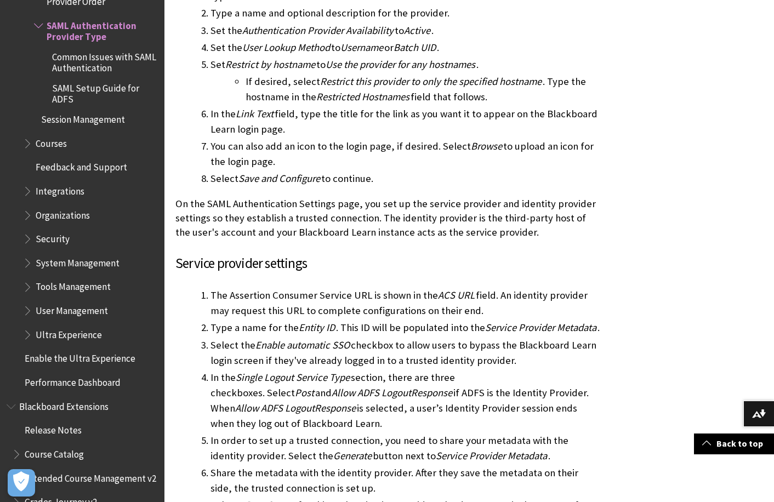
click at [470, 370] on li "In the Single Logout Service Type section, there are three checkboxes. Select P…" at bounding box center [406, 400] width 390 height 61
drag, startPoint x: 345, startPoint y: 248, endPoint x: 410, endPoint y: 248, distance: 64.7
click at [404, 338] on li "Select the Enable automatic SSO checkbox to allow users to bypass the Blackboar…" at bounding box center [406, 353] width 390 height 31
drag, startPoint x: 410, startPoint y: 248, endPoint x: 420, endPoint y: 283, distance: 36.1
click at [420, 370] on li "In the Single Logout Service Type section, there are three checkboxes. Select P…" at bounding box center [406, 400] width 390 height 61
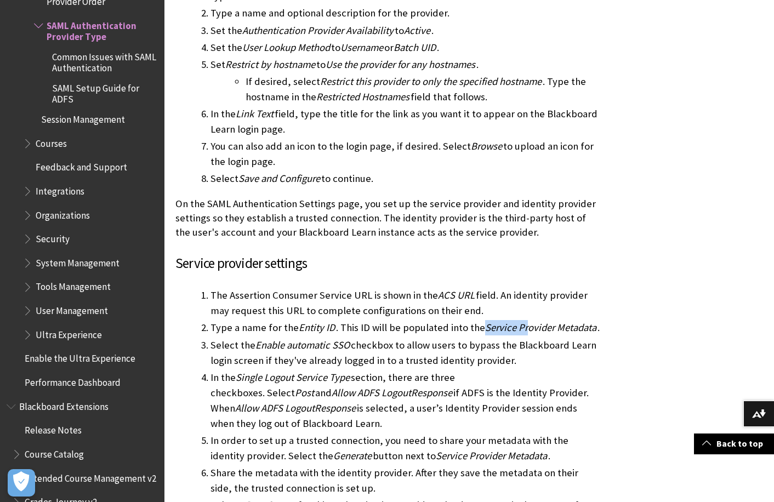
drag, startPoint x: 483, startPoint y: 229, endPoint x: 539, endPoint y: 228, distance: 55.9
click at [539, 321] on span "Service Provider Metadata" at bounding box center [540, 327] width 111 height 13
drag, startPoint x: 539, startPoint y: 228, endPoint x: 490, endPoint y: 235, distance: 49.3
click at [537, 321] on span "Service Provider Metadata" at bounding box center [540, 327] width 111 height 13
drag, startPoint x: 375, startPoint y: 227, endPoint x: 467, endPoint y: 229, distance: 92.1
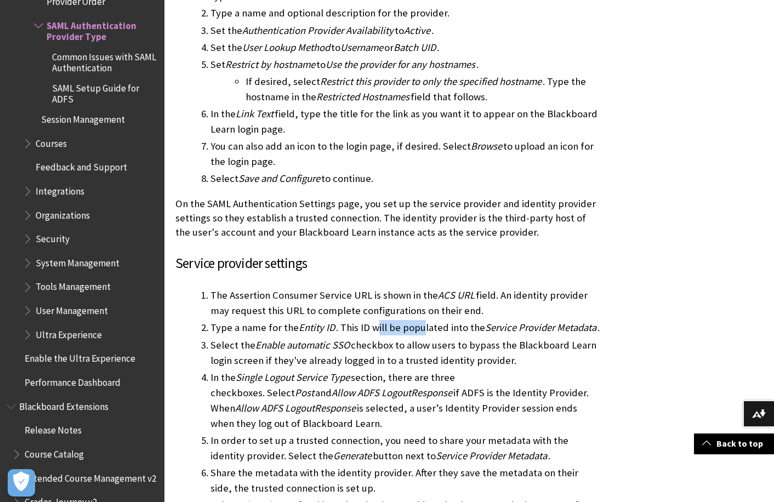
click at [467, 320] on li "Type a name for the Entity ID . This ID will be populated into the Service Prov…" at bounding box center [406, 327] width 390 height 15
drag, startPoint x: 467, startPoint y: 229, endPoint x: 467, endPoint y: 246, distance: 17.0
click at [481, 320] on li "Type a name for the Entity ID . This ID will be populated into the Service Prov…" at bounding box center [406, 327] width 390 height 15
drag, startPoint x: 452, startPoint y: 253, endPoint x: 437, endPoint y: 235, distance: 24.1
click at [449, 338] on li "Select the Enable automatic SSO checkbox to allow users to bypass the Blackboar…" at bounding box center [406, 353] width 390 height 31
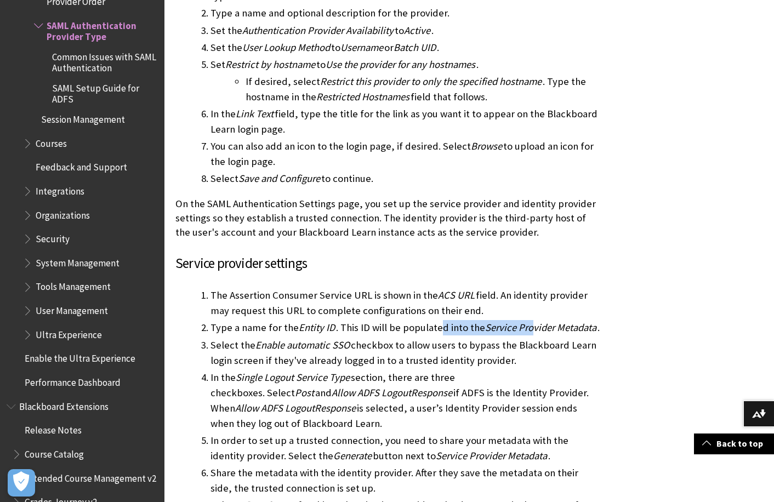
drag, startPoint x: 515, startPoint y: 232, endPoint x: 538, endPoint y: 235, distance: 23.2
click at [536, 320] on li "Type a name for the Entity ID . This ID will be populated into the Service Prov…" at bounding box center [406, 327] width 390 height 15
drag, startPoint x: 538, startPoint y: 235, endPoint x: 523, endPoint y: 252, distance: 22.5
click at [527, 338] on li "Select the Enable automatic SSO checkbox to allow users to bypass the Blackboar…" at bounding box center [406, 353] width 390 height 31
drag, startPoint x: 308, startPoint y: 149, endPoint x: 315, endPoint y: 167, distance: 18.9
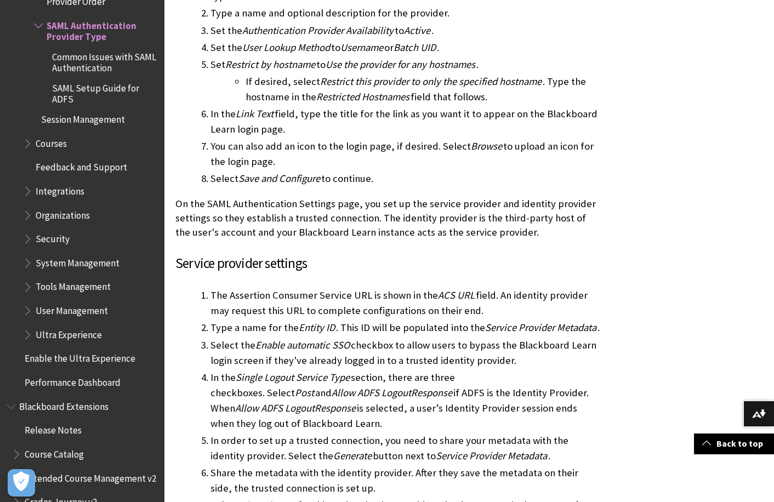
click at [308, 149] on div "SaaS administrators , you're in the right place! Self- and Managed-Hosting admi…" at bounding box center [387, 495] width 425 height 3651
drag, startPoint x: 242, startPoint y: 252, endPoint x: 352, endPoint y: 249, distance: 109.7
click at [352, 338] on li "Select the Enable automatic SSO checkbox to allow users to bypass the Blackboar…" at bounding box center [406, 353] width 390 height 31
drag, startPoint x: 352, startPoint y: 249, endPoint x: 312, endPoint y: 263, distance: 41.6
click at [312, 338] on li "Select the Enable automatic SSO checkbox to allow users to bypass the Blackboar…" at bounding box center [406, 353] width 390 height 31
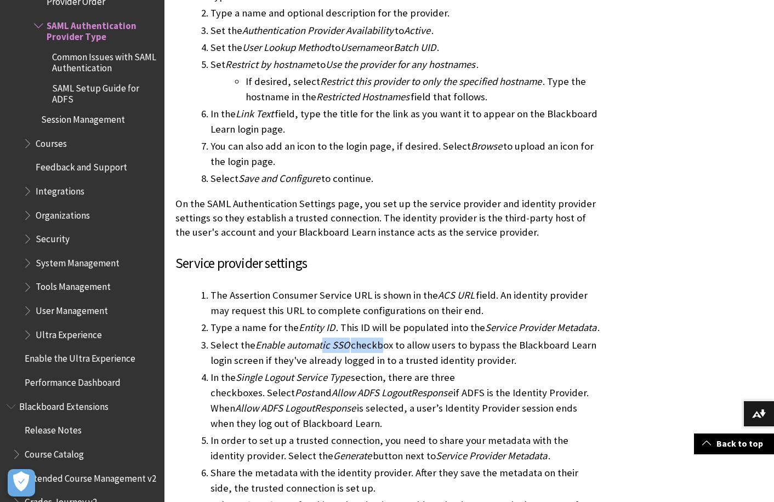
drag, startPoint x: 342, startPoint y: 245, endPoint x: 378, endPoint y: 242, distance: 36.2
click at [378, 338] on li "Select the Enable automatic SSO checkbox to allow users to bypass the Blackboar…" at bounding box center [406, 353] width 390 height 31
click at [380, 370] on li "In the Single Logout Service Type section, there are three checkboxes. Select P…" at bounding box center [406, 400] width 390 height 61
drag, startPoint x: 309, startPoint y: 276, endPoint x: 394, endPoint y: 276, distance: 85.5
click at [385, 370] on li "In the Single Logout Service Type section, there are three checkboxes. Select P…" at bounding box center [406, 400] width 390 height 61
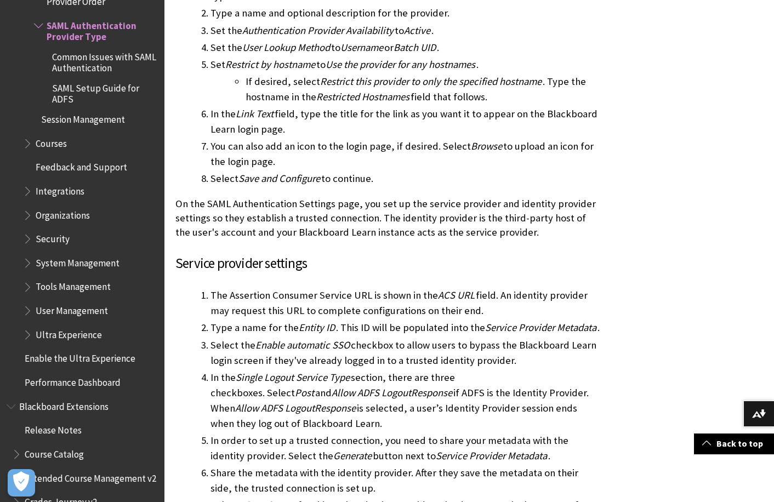
drag, startPoint x: 394, startPoint y: 276, endPoint x: 437, endPoint y: 279, distance: 42.8
click at [437, 370] on li "In the Single Logout Service Type section, there are three checkboxes. Select P…" at bounding box center [406, 400] width 390 height 61
click at [413, 370] on li "In the Single Logout Service Type section, there are three checkboxes. Select P…" at bounding box center [406, 400] width 390 height 61
drag, startPoint x: 428, startPoint y: 288, endPoint x: 528, endPoint y: 292, distance: 99.8
click at [528, 370] on li "In the Single Logout Service Type section, there are three checkboxes. Select P…" at bounding box center [406, 400] width 390 height 61
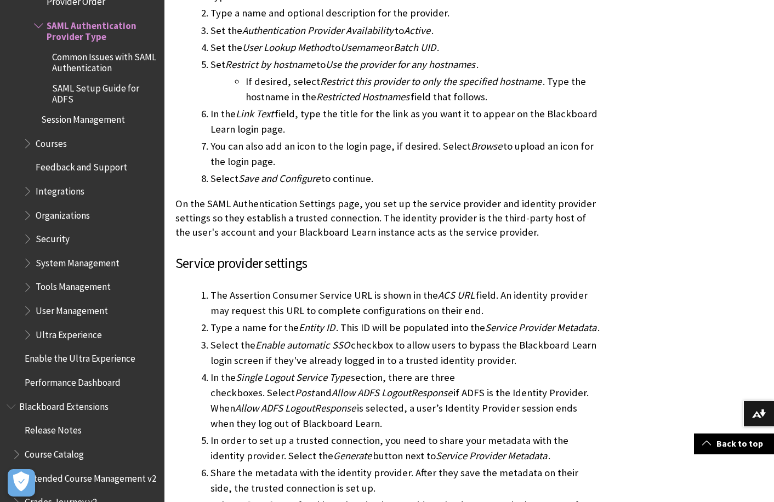
drag, startPoint x: 528, startPoint y: 292, endPoint x: 464, endPoint y: 320, distance: 69.5
click at [464, 370] on li "In the Single Logout Service Type section, there are three checkboxes. Select P…" at bounding box center [406, 400] width 390 height 61
click at [397, 370] on li "In the Single Logout Service Type section, there are three checkboxes. Select P…" at bounding box center [406, 400] width 390 height 61
drag, startPoint x: 270, startPoint y: 294, endPoint x: 365, endPoint y: 300, distance: 95.0
click at [365, 370] on li "In the Single Logout Service Type section, there are three checkboxes. Select P…" at bounding box center [406, 400] width 390 height 61
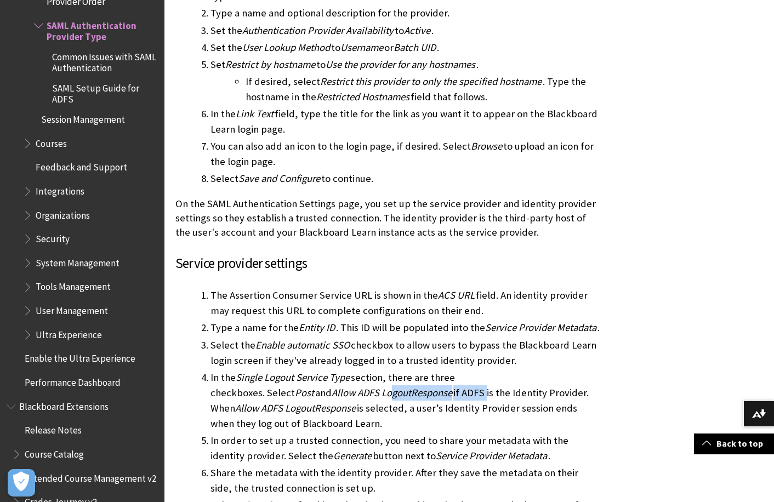
drag, startPoint x: 365, startPoint y: 300, endPoint x: 337, endPoint y: 308, distance: 29.1
click at [364, 370] on li "In the Single Logout Service Type section, there are three checkboxes. Select P…" at bounding box center [406, 400] width 390 height 61
click at [325, 370] on li "In the Single Logout Service Type section, there are three checkboxes. Select P…" at bounding box center [406, 400] width 390 height 61
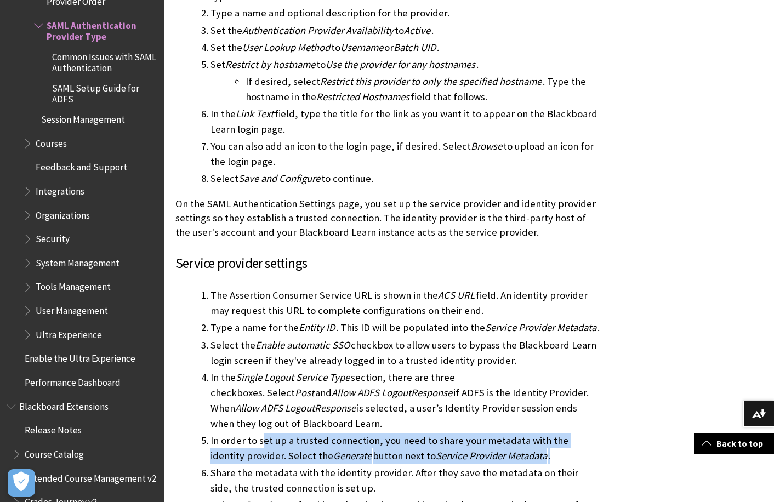
drag, startPoint x: 263, startPoint y: 340, endPoint x: 521, endPoint y: 363, distance: 258.7
click at [521, 433] on li "In order to set up a trusted connection, you need to share your metadata with t…" at bounding box center [406, 448] width 390 height 31
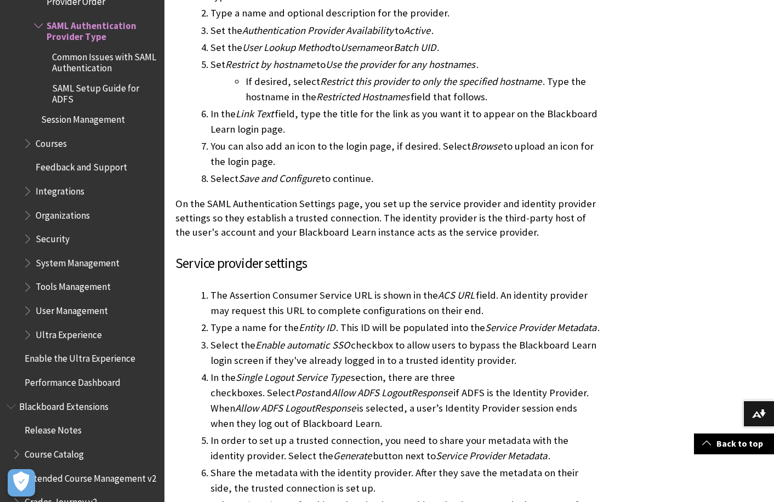
drag, startPoint x: 521, startPoint y: 363, endPoint x: 435, endPoint y: 379, distance: 86.9
click at [437, 465] on li "Share the metadata with the identity provider. After they save the metadata on …" at bounding box center [406, 480] width 390 height 31
drag, startPoint x: 254, startPoint y: 337, endPoint x: 348, endPoint y: 339, distance: 93.8
click at [348, 433] on li "In order to set up a trusted connection, you need to share your metadata with t…" at bounding box center [406, 448] width 390 height 31
drag, startPoint x: 348, startPoint y: 339, endPoint x: 323, endPoint y: 351, distance: 27.7
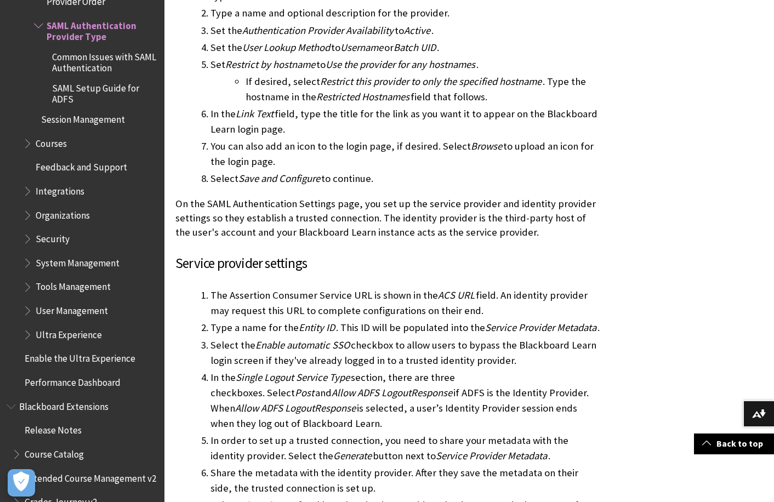
click at [333, 450] on span "Generate" at bounding box center [352, 456] width 38 height 13
drag, startPoint x: 305, startPoint y: 341, endPoint x: 320, endPoint y: 340, distance: 14.8
click at [320, 433] on li "In order to set up a trusted connection, you need to share your metadata with t…" at bounding box center [406, 448] width 390 height 31
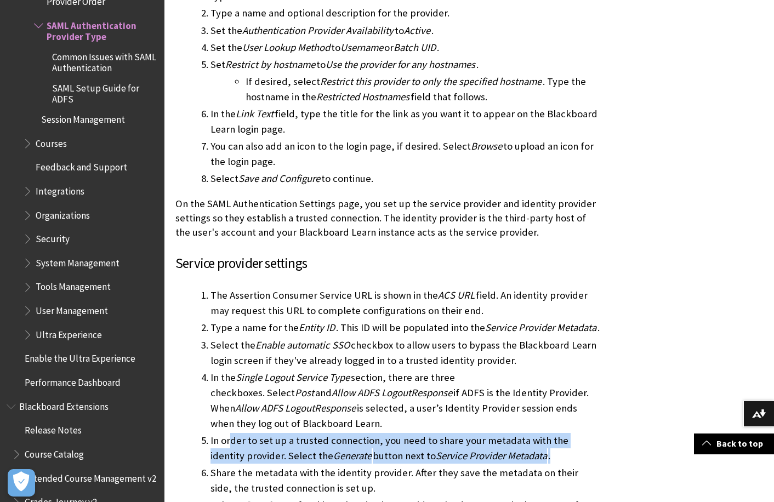
drag, startPoint x: 229, startPoint y: 342, endPoint x: 528, endPoint y: 357, distance: 299.7
click at [528, 433] on li "In order to set up a trusted connection, you need to share your metadata with t…" at bounding box center [406, 448] width 390 height 31
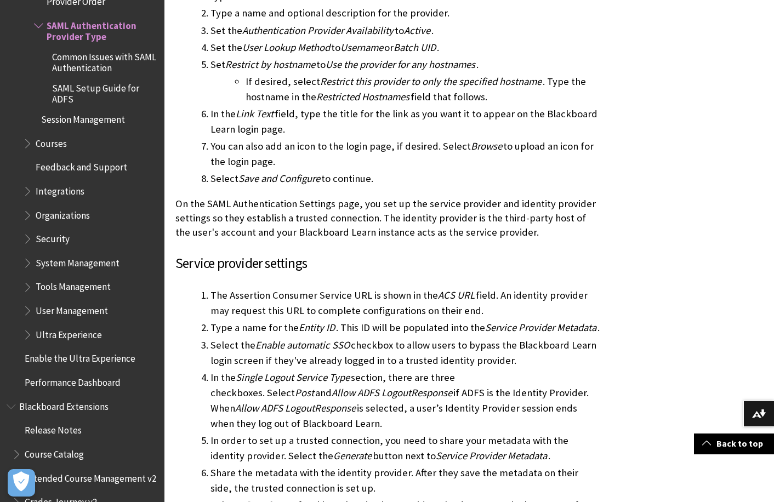
drag, startPoint x: 528, startPoint y: 358, endPoint x: 440, endPoint y: 384, distance: 91.9
click at [456, 465] on li "Share the metadata with the identity provider. After they save the metadata on …" at bounding box center [406, 480] width 390 height 31
drag, startPoint x: 242, startPoint y: 381, endPoint x: 366, endPoint y: 380, distance: 123.9
click at [366, 465] on li "Share the metadata with the identity provider. After they save the metadata on …" at bounding box center [406, 480] width 390 height 31
drag, startPoint x: 366, startPoint y: 380, endPoint x: 374, endPoint y: 384, distance: 8.6
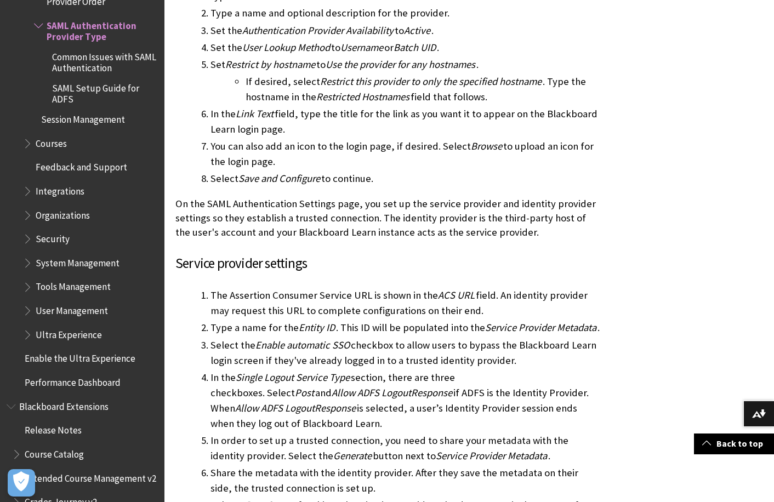
click at [374, 465] on li "Share the metadata with the identity provider. After they save the metadata on …" at bounding box center [406, 480] width 390 height 31
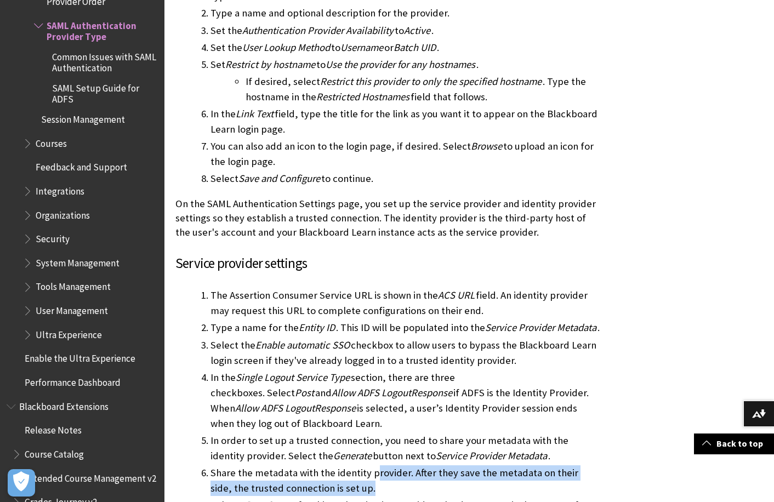
drag, startPoint x: 374, startPoint y: 384, endPoint x: 363, endPoint y: 388, distance: 11.6
click at [363, 465] on li "Share the metadata with the identity provider. After they save the metadata on …" at bounding box center [406, 480] width 390 height 31
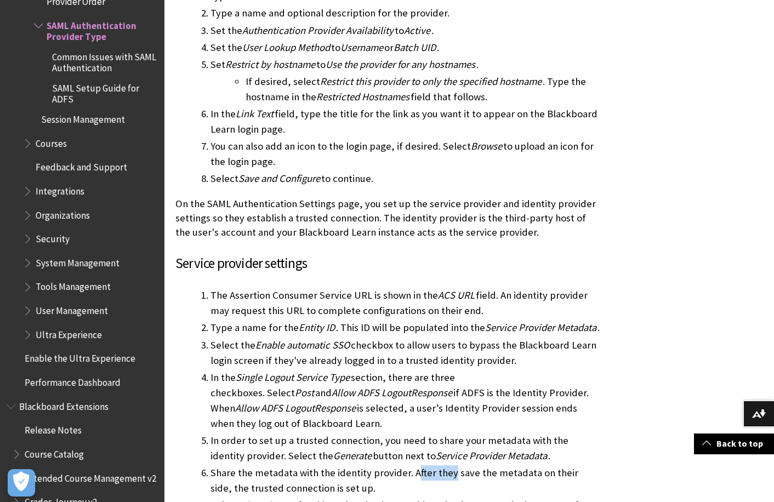
drag, startPoint x: 416, startPoint y: 378, endPoint x: 471, endPoint y: 378, distance: 55.4
click at [468, 465] on li "Share the metadata with the identity provider. After they save the metadata on …" at bounding box center [406, 480] width 390 height 31
drag, startPoint x: 471, startPoint y: 378, endPoint x: 441, endPoint y: 385, distance: 31.5
click at [451, 465] on li "Share the metadata with the identity provider. After they save the metadata on …" at bounding box center [406, 480] width 390 height 31
drag, startPoint x: 305, startPoint y: 371, endPoint x: 401, endPoint y: 372, distance: 95.9
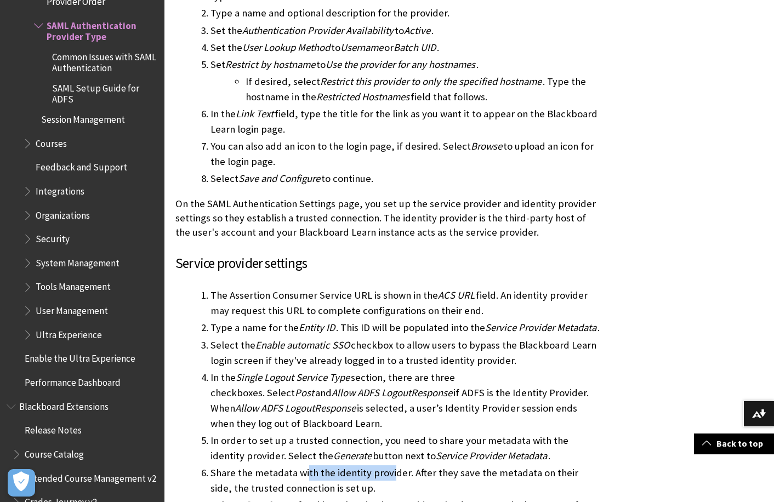
click at [401, 465] on li "Share the metadata with the identity provider. After they save the metadata on …" at bounding box center [406, 480] width 390 height 31
drag, startPoint x: 401, startPoint y: 372, endPoint x: 392, endPoint y: 382, distance: 14.0
click at [392, 465] on li "Share the metadata with the identity provider. After they save the metadata on …" at bounding box center [406, 480] width 390 height 31
click at [350, 465] on li "Share the metadata with the identity provider. After they save the metadata on …" at bounding box center [406, 480] width 390 height 31
drag, startPoint x: 444, startPoint y: 372, endPoint x: 548, endPoint y: 371, distance: 103.6
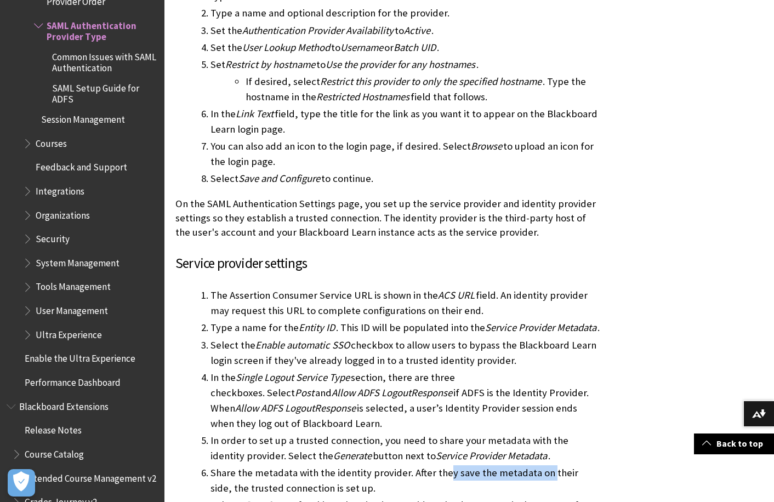
click at [548, 465] on li "Share the metadata with the identity provider. After they save the metadata on …" at bounding box center [406, 480] width 390 height 31
drag, startPoint x: 548, startPoint y: 371, endPoint x: 513, endPoint y: 385, distance: 37.9
click at [513, 465] on li "Share the metadata with the identity provider. After they save the metadata on …" at bounding box center [406, 480] width 390 height 31
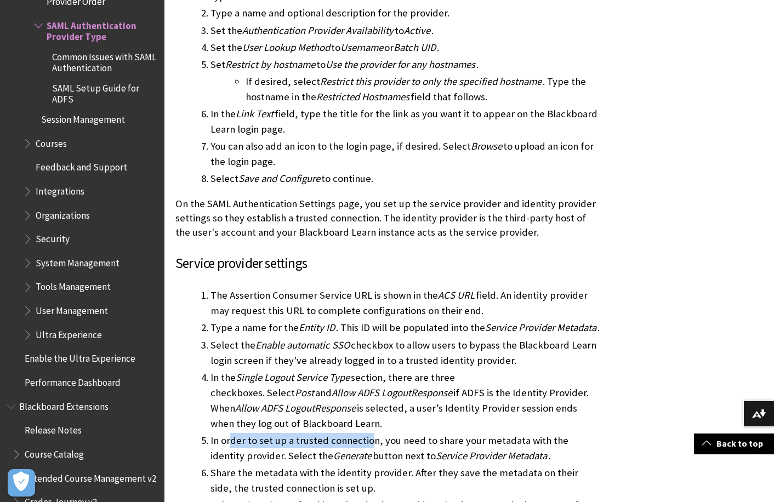
drag, startPoint x: 307, startPoint y: 344, endPoint x: 377, endPoint y: 343, distance: 69.6
click at [377, 433] on li "In order to set up a trusted connection, you need to share your metadata with t…" at bounding box center [406, 448] width 390 height 31
drag, startPoint x: 377, startPoint y: 343, endPoint x: 376, endPoint y: 350, distance: 7.2
click at [369, 433] on li "In order to set up a trusted connection, you need to share your metadata with t…" at bounding box center [406, 448] width 390 height 31
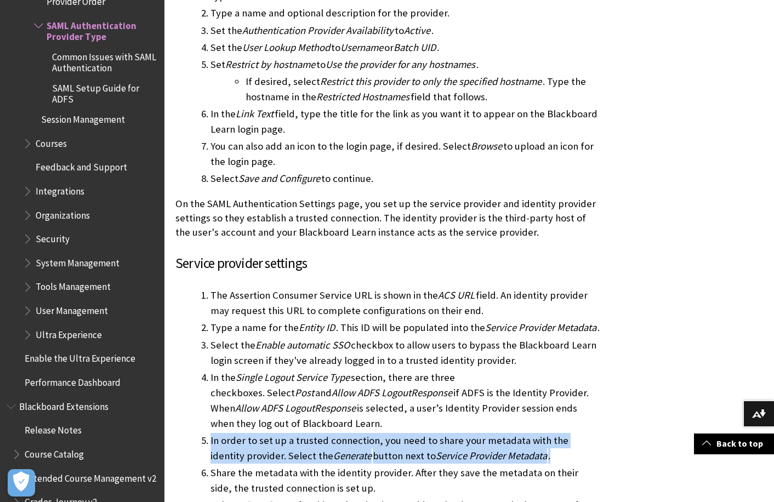
drag, startPoint x: 500, startPoint y: 357, endPoint x: 208, endPoint y: 346, distance: 292.4
click at [211, 433] on li "In order to set up a trusted connection, you need to share your metadata with t…" at bounding box center [406, 448] width 390 height 31
click at [448, 433] on li "In order to set up a trusted connection, you need to share your metadata with t…" at bounding box center [406, 448] width 390 height 31
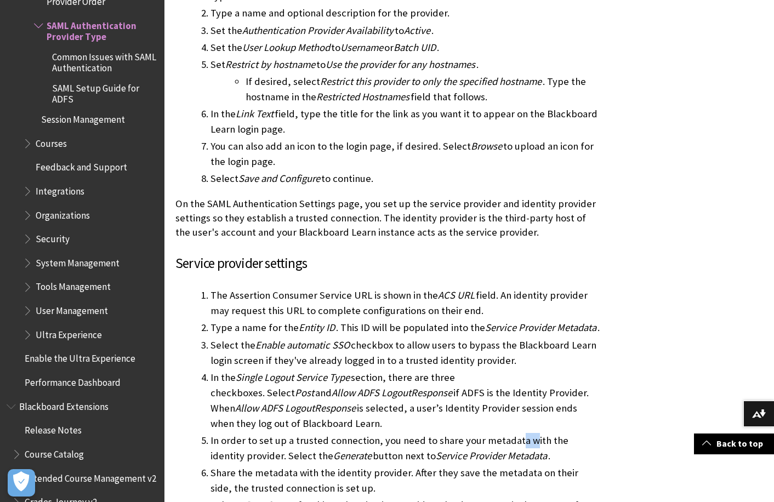
drag, startPoint x: 515, startPoint y: 345, endPoint x: 536, endPoint y: 347, distance: 20.9
click at [536, 433] on li "In order to set up a trusted connection, you need to share your metadata with t…" at bounding box center [406, 448] width 390 height 31
drag, startPoint x: 536, startPoint y: 347, endPoint x: 535, endPoint y: 363, distance: 15.9
click at [535, 433] on li "In order to set up a trusted connection, you need to share your metadata with t…" at bounding box center [406, 448] width 390 height 31
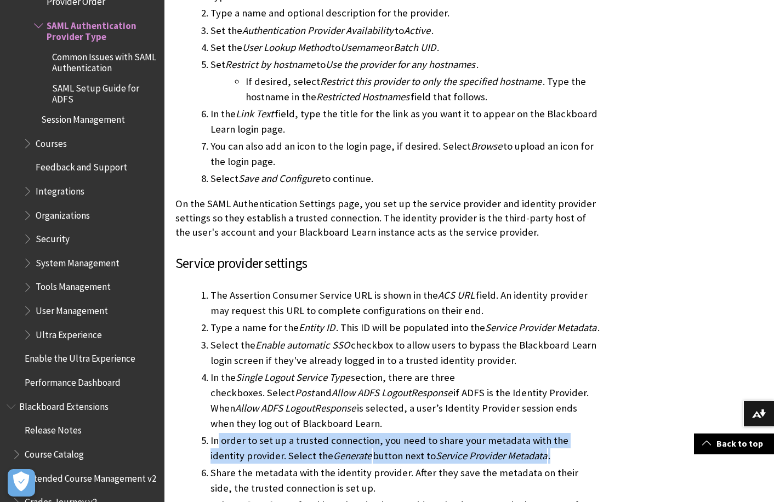
drag, startPoint x: 542, startPoint y: 356, endPoint x: 220, endPoint y: 340, distance: 322.7
click at [220, 433] on li "In order to set up a trusted connection, you need to share your metadata with t…" at bounding box center [406, 448] width 390 height 31
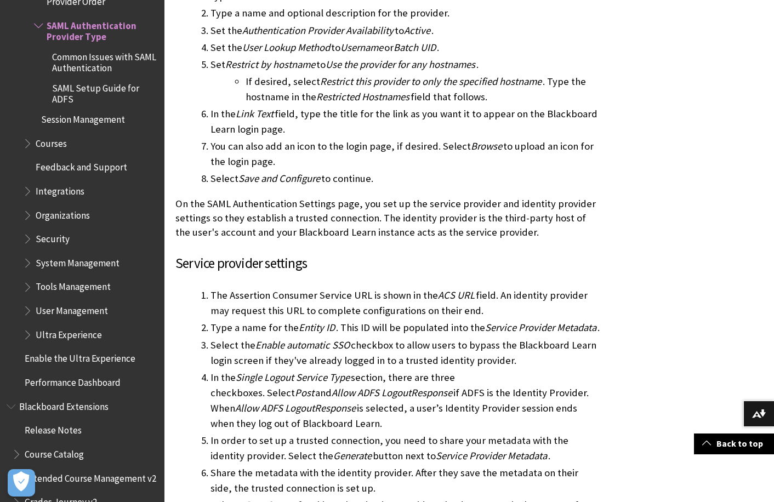
drag, startPoint x: 220, startPoint y: 340, endPoint x: 262, endPoint y: 366, distance: 49.7
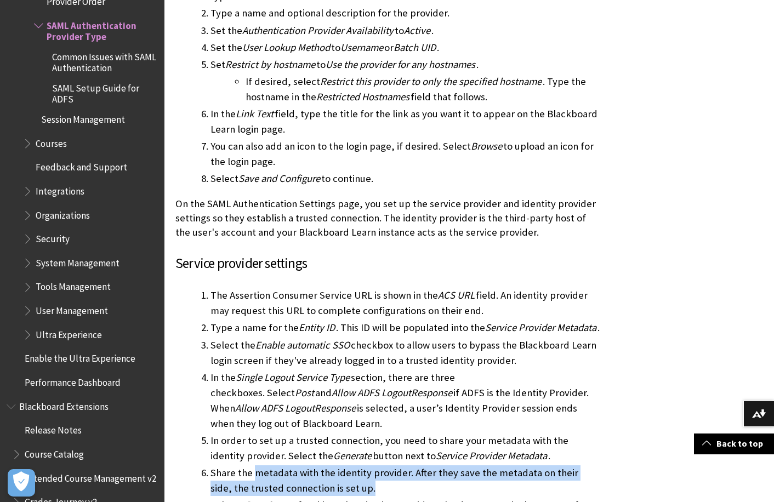
drag, startPoint x: 253, startPoint y: 372, endPoint x: 368, endPoint y: 384, distance: 115.2
click at [368, 465] on li "Share the metadata with the identity provider. After they save the metadata on …" at bounding box center [406, 480] width 390 height 31
click at [422, 465] on li "Share the metadata with the identity provider. After they save the metadata on …" at bounding box center [406, 480] width 390 height 31
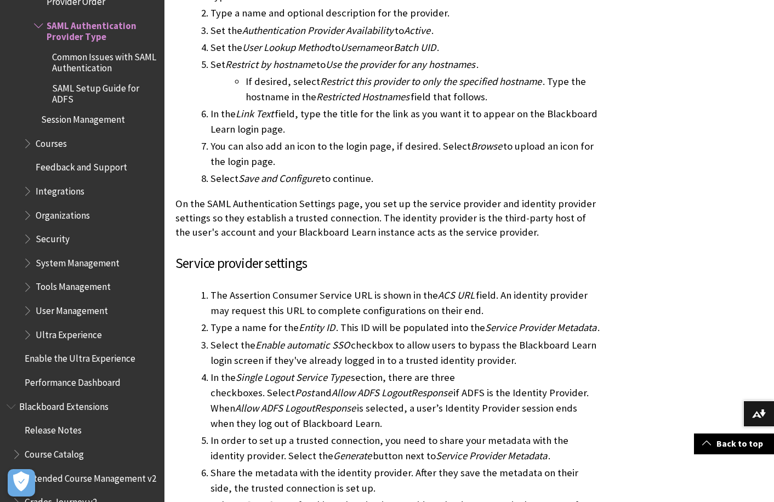
click at [538, 465] on li "Share the metadata with the identity provider. After they save the metadata on …" at bounding box center [406, 480] width 390 height 31
drag, startPoint x: 241, startPoint y: 388, endPoint x: 350, endPoint y: 386, distance: 109.7
click at [350, 465] on li "Share the metadata with the identity provider. After they save the metadata on …" at bounding box center [406, 480] width 390 height 31
click at [351, 465] on li "Share the metadata with the identity provider. After they save the metadata on …" at bounding box center [406, 480] width 390 height 31
drag, startPoint x: 314, startPoint y: 391, endPoint x: 374, endPoint y: 391, distance: 60.9
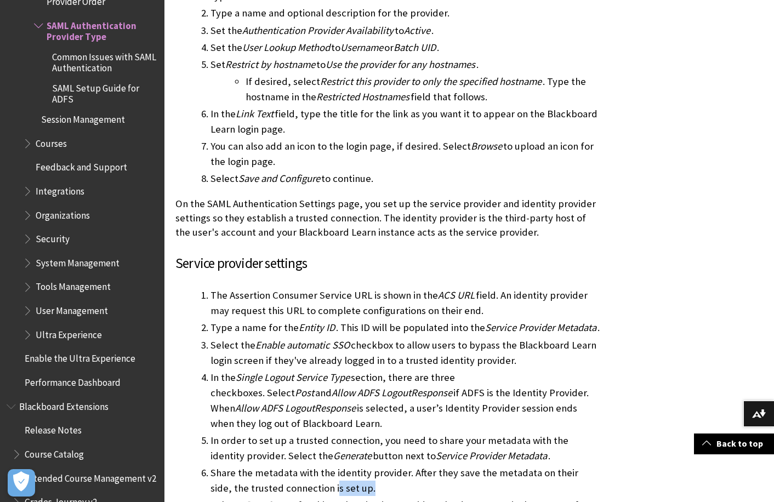
click at [374, 465] on li "Share the metadata with the identity provider. After they save the metadata on …" at bounding box center [406, 480] width 390 height 31
click at [288, 465] on li "Share the metadata with the identity provider. After they save the metadata on …" at bounding box center [406, 480] width 390 height 31
drag, startPoint x: 265, startPoint y: 390, endPoint x: 307, endPoint y: 389, distance: 41.7
click at [307, 465] on li "Share the metadata with the identity provider. After they save the metadata on …" at bounding box center [406, 480] width 390 height 31
drag, startPoint x: 307, startPoint y: 389, endPoint x: 293, endPoint y: 389, distance: 14.3
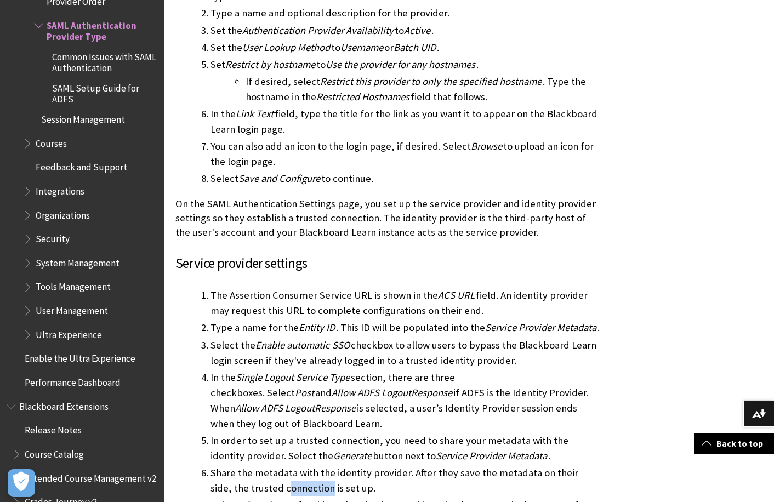
click at [306, 465] on li "Share the metadata with the identity provider. After they save the metadata on …" at bounding box center [406, 480] width 390 height 31
click at [364, 465] on li "Share the metadata with the identity provider. After they save the metadata on …" at bounding box center [406, 480] width 390 height 31
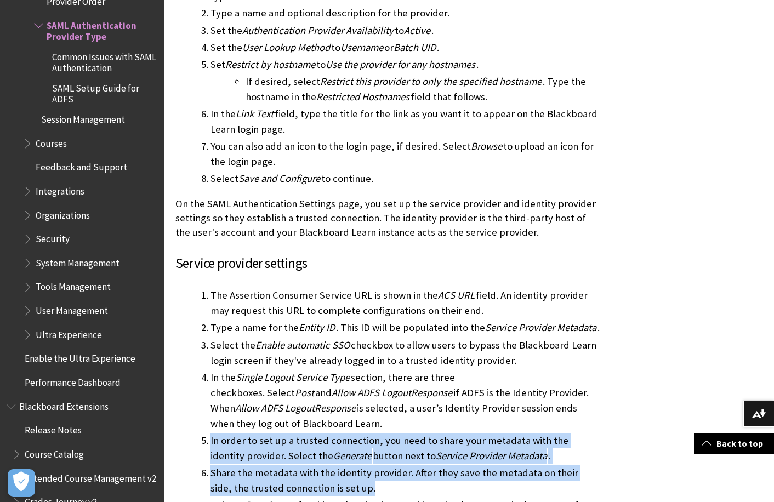
drag, startPoint x: 337, startPoint y: 390, endPoint x: 209, endPoint y: 346, distance: 134.9
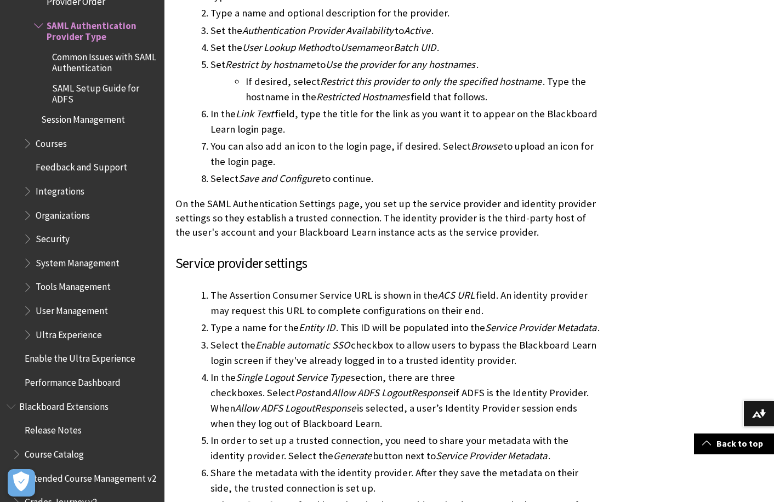
click at [375, 197] on p "On the SAML Authentication Settings page, you set up the service provider and i…" at bounding box center [387, 218] width 425 height 43
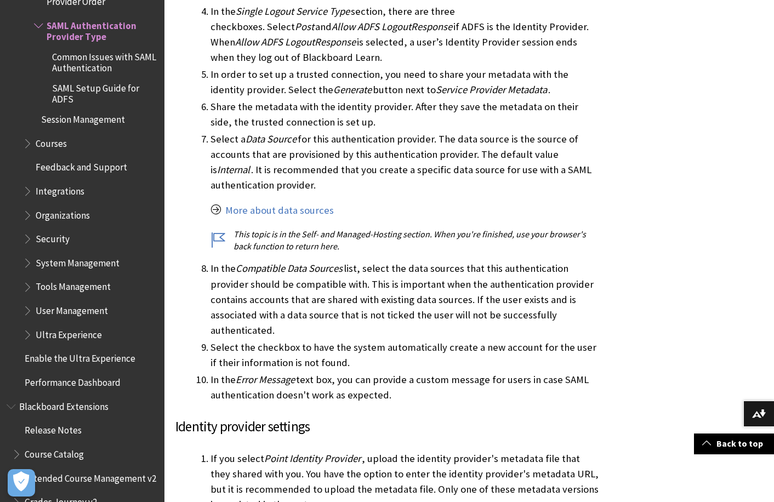
scroll to position [1974, 0]
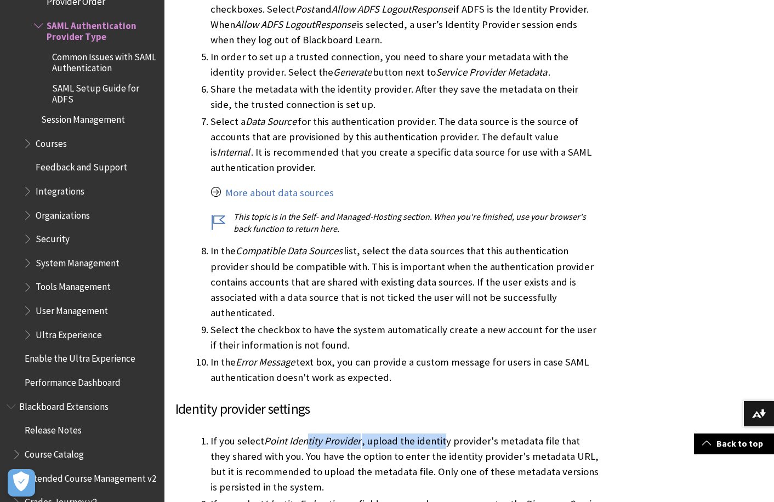
drag, startPoint x: 310, startPoint y: 346, endPoint x: 470, endPoint y: 349, distance: 160.1
click at [470, 434] on li "If you select Point Identity Provider , upload the identity provider's metadata…" at bounding box center [406, 464] width 390 height 61
drag, startPoint x: 472, startPoint y: 349, endPoint x: 457, endPoint y: 359, distance: 18.2
click at [457, 434] on li "If you select Point Identity Provider , upload the identity provider's metadata…" at bounding box center [406, 464] width 390 height 61
drag, startPoint x: 277, startPoint y: 150, endPoint x: 460, endPoint y: 163, distance: 184.1
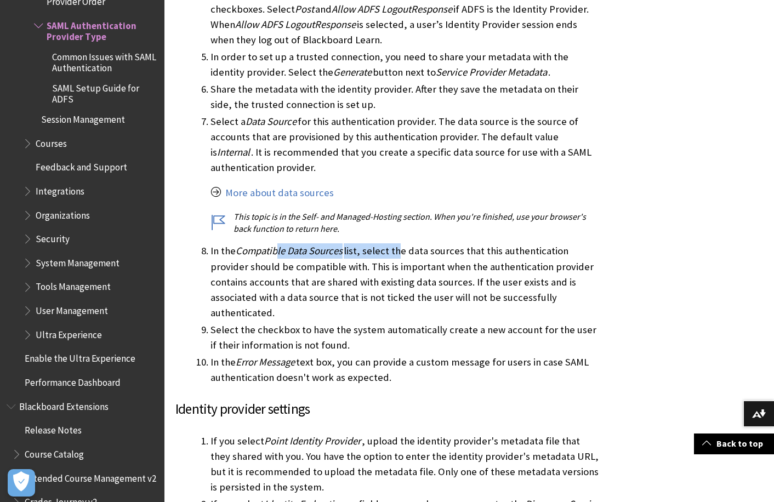
click at [457, 243] on li "In the Compatible Data Sources list, select the data sources that this authenti…" at bounding box center [406, 281] width 390 height 77
drag, startPoint x: 460, startPoint y: 163, endPoint x: 398, endPoint y: 201, distance: 73.1
click at [401, 243] on li "In the Compatible Data Sources list, select the data sources that this authenti…" at bounding box center [406, 281] width 390 height 77
click at [265, 243] on li "In the Compatible Data Sources list, select the data sources that this authenti…" at bounding box center [406, 281] width 390 height 77
click at [338, 243] on li "In the Compatible Data Sources list, select the data sources that this authenti…" at bounding box center [406, 281] width 390 height 77
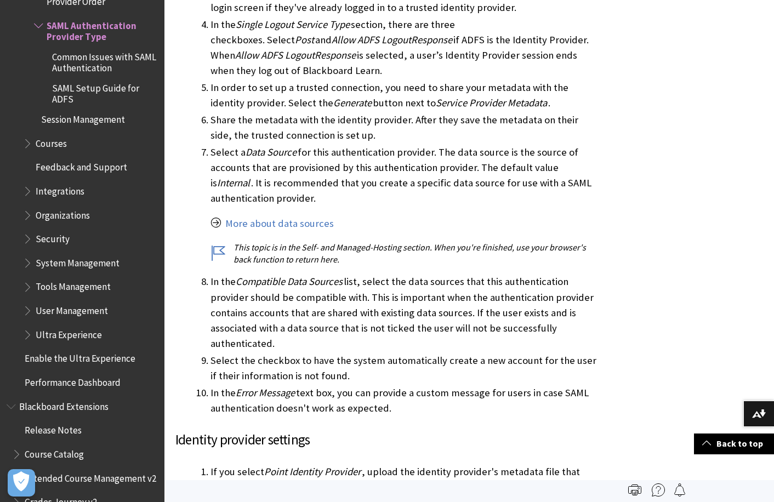
scroll to position [1864, 0]
